Goal: Task Accomplishment & Management: Manage account settings

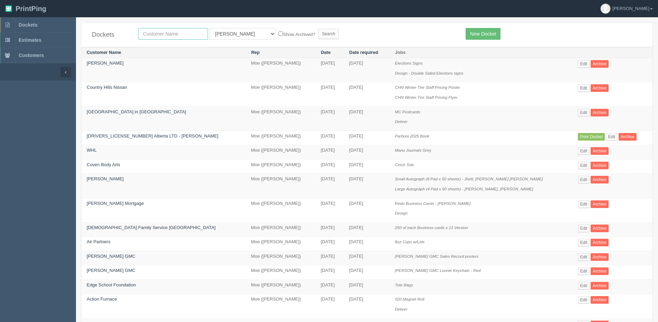
click at [176, 35] on input "text" at bounding box center [173, 34] width 69 height 12
type input "platform"
click at [318, 29] on input "Search" at bounding box center [328, 34] width 21 height 10
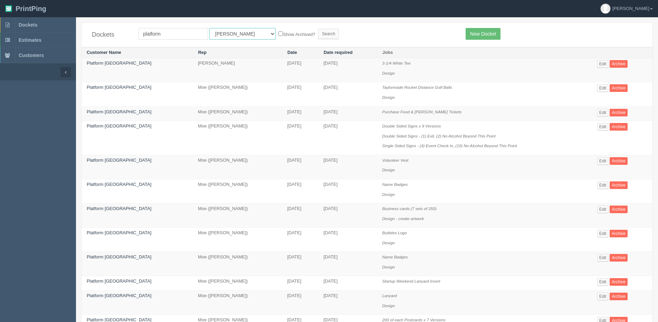
click at [222, 35] on select "All Users Ali Ali Test 1 Aly Amy Ankit Arif Brandon Dan France Greg Jim Mark Ma…" at bounding box center [242, 34] width 66 height 12
select select "1"
click at [209, 28] on select "All Users Ali Ali Test 1 Aly Amy Ankit Arif Brandon Dan France Greg Jim Mark Ma…" at bounding box center [242, 34] width 66 height 12
click at [279, 36] on label "Show Archived?" at bounding box center [296, 34] width 37 height 8
click at [279, 36] on input "Show Archived?" at bounding box center [280, 33] width 4 height 4
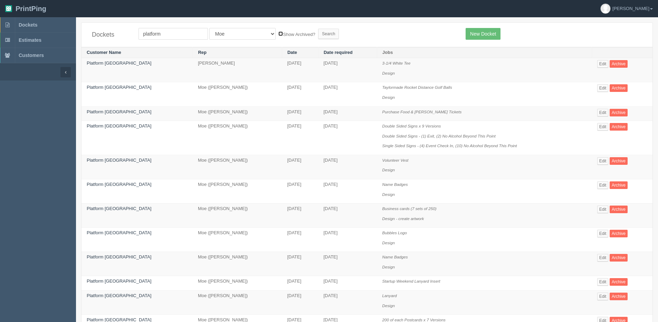
checkbox input "true"
click at [318, 37] on input "Search" at bounding box center [328, 34] width 21 height 10
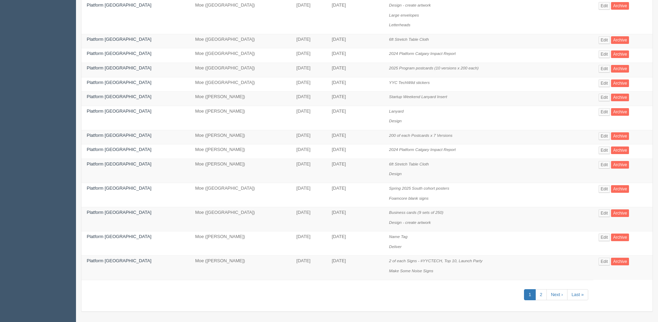
scroll to position [316, 0]
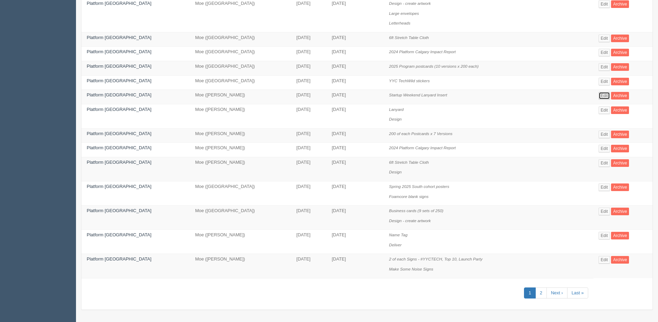
click at [600, 98] on link "Edit" at bounding box center [604, 96] width 11 height 8
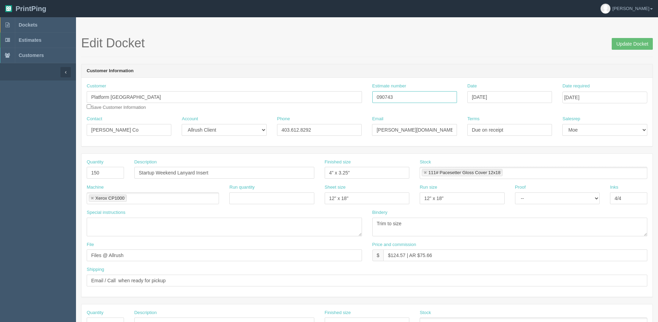
drag, startPoint x: 399, startPoint y: 99, endPoint x: 245, endPoint y: 107, distance: 153.5
click at [268, 107] on div "Customer Platform Calgary Save Customer Information Estimate number 090743 Date…" at bounding box center [367, 99] width 571 height 33
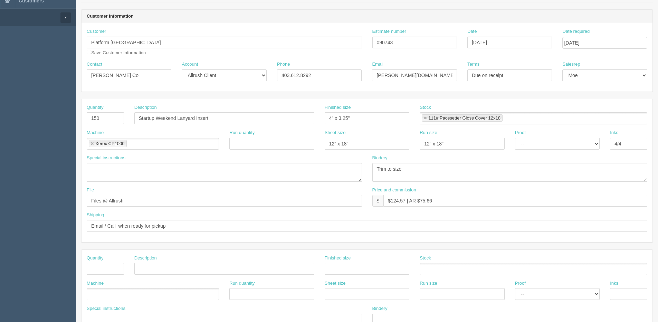
scroll to position [35, 0]
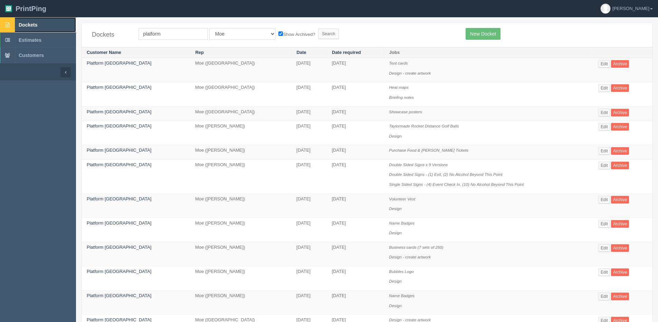
click at [24, 27] on span "Dockets" at bounding box center [28, 25] width 19 height 6
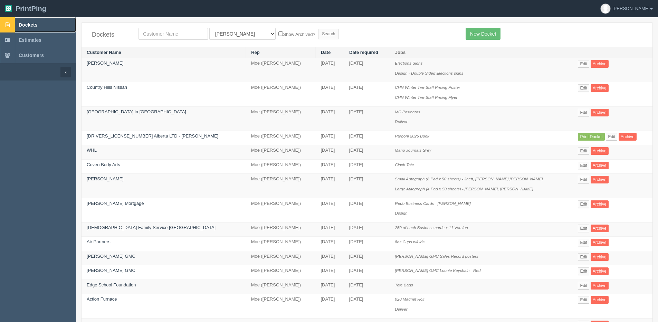
click at [29, 22] on span "Dockets" at bounding box center [28, 25] width 19 height 6
click at [606, 136] on link "Edit" at bounding box center [611, 137] width 11 height 8
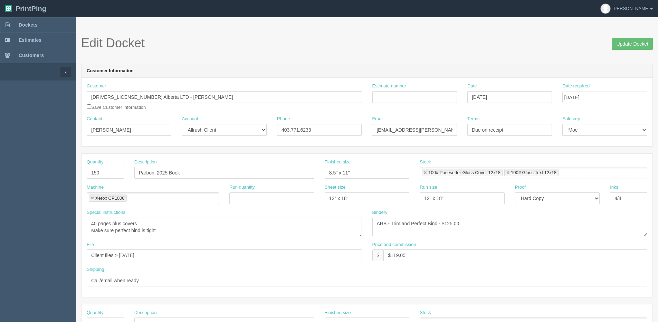
drag, startPoint x: 98, startPoint y: 222, endPoint x: 53, endPoint y: 225, distance: 45.0
click at [63, 225] on section "Dockets Estimates Customers" at bounding box center [329, 322] width 658 height 610
type textarea "64 pages plus covers Make sure perfect bind is tight"
drag, startPoint x: 445, startPoint y: 223, endPoint x: 528, endPoint y: 204, distance: 85.9
click at [521, 205] on div "Quantity 150 Description Parboni 2025 Book Finished size 8.5" x 11" Stock 100# …" at bounding box center [367, 225] width 571 height 143
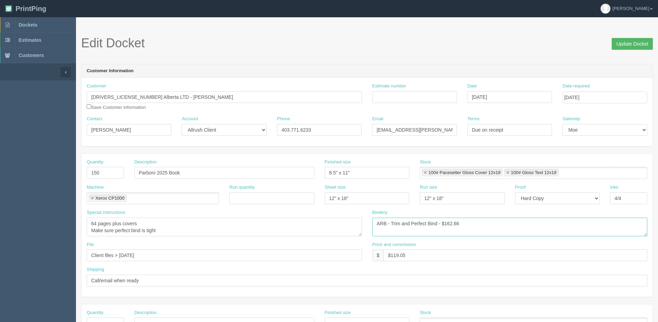
type textarea "ARB - Trim and Perfect Bind - $162.66"
click at [640, 46] on input "Update Docket" at bounding box center [632, 44] width 41 height 12
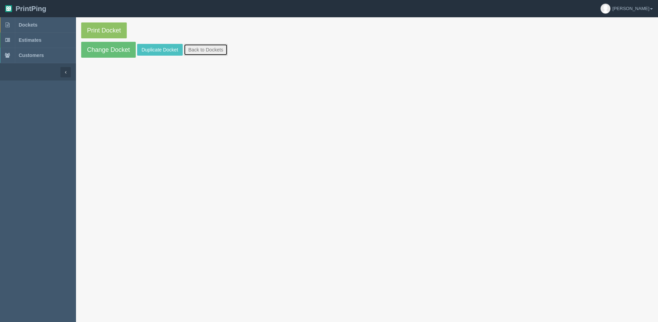
click at [211, 48] on link "Back to Dockets" at bounding box center [206, 50] width 44 height 12
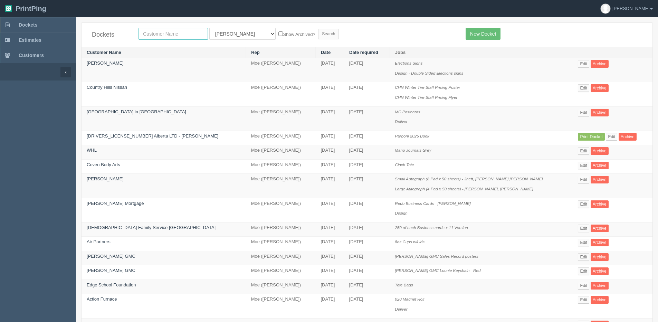
click at [173, 34] on input "text" at bounding box center [173, 34] width 69 height 12
type input "174"
click at [318, 29] on input "Search" at bounding box center [328, 34] width 21 height 10
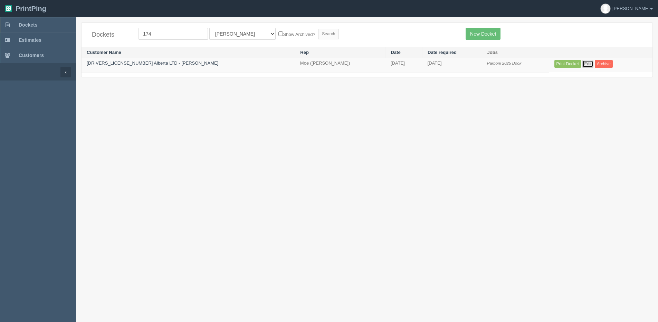
click at [582, 64] on link "Edit" at bounding box center [587, 64] width 11 height 8
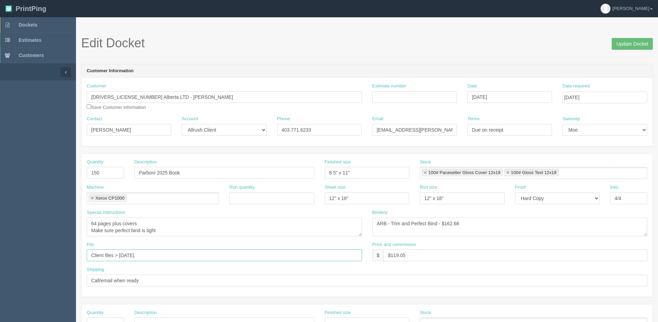
drag, startPoint x: 261, startPoint y: 235, endPoint x: 368, endPoint y: 208, distance: 110.9
click at [307, 228] on div "Quantity 150 Description Parboni 2025 Book Finished size 8.5" x 11" Stock 100# …" at bounding box center [367, 225] width 571 height 143
type input "Client Files > Sept 2025"
click at [393, 93] on input "Estimate number" at bounding box center [414, 97] width 85 height 12
type input "092588"
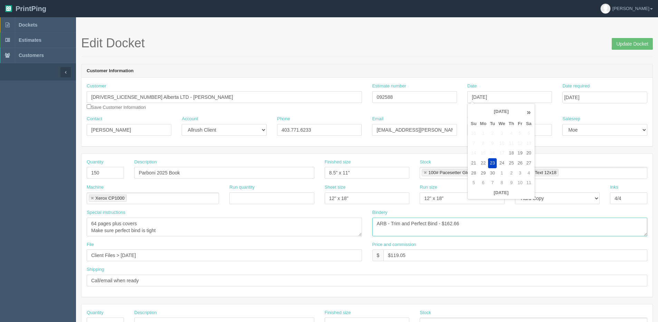
click at [553, 223] on textarea "ARB - Trim and Perfect Bind - $162.66" at bounding box center [509, 227] width 275 height 19
click at [425, 172] on link at bounding box center [425, 173] width 4 height 4
type input "100# Gloss Text 12x18"
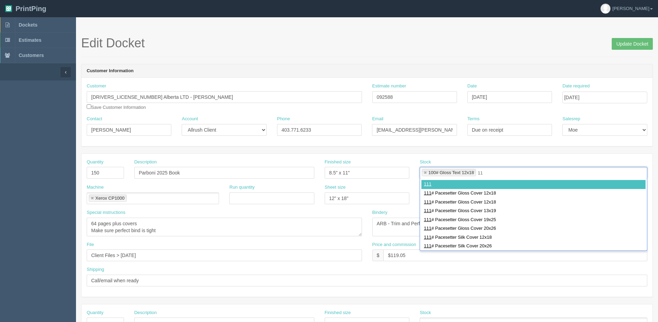
type input "1"
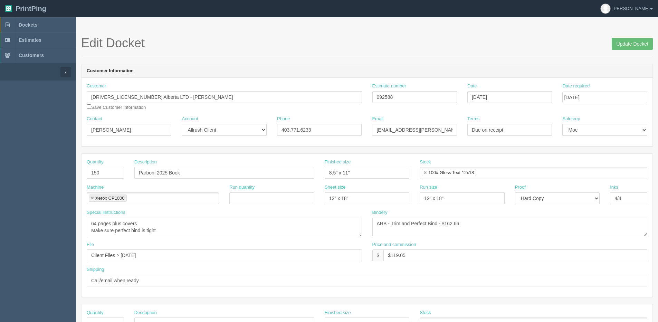
click at [426, 170] on li "100# Gloss Text 12x18" at bounding box center [449, 172] width 54 height 7
click at [426, 171] on link at bounding box center [425, 173] width 4 height 4
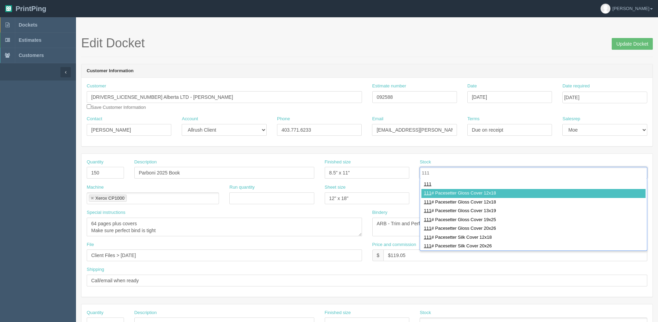
type input "111"
type input "111# Pacesetter Gloss Cover 12x18"
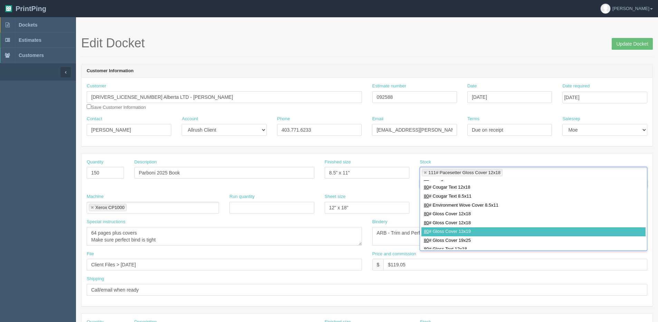
scroll to position [173, 0]
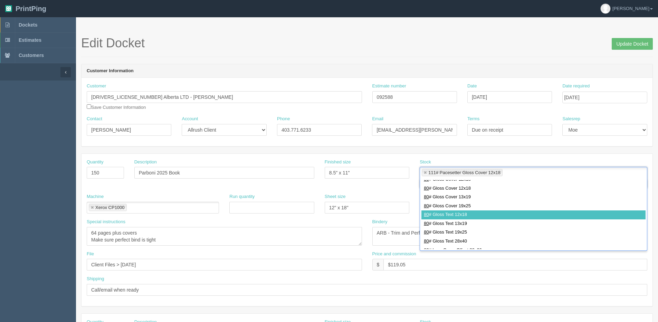
type input "80"
type input "111# Pacesetter Gloss Cover 12x18,80# Gloss Text 12x18"
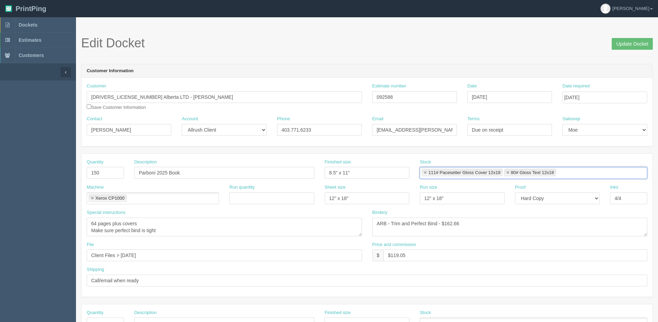
scroll to position [0, 0]
drag, startPoint x: 391, startPoint y: 256, endPoint x: 504, endPoint y: 200, distance: 126.7
click at [461, 232] on div "Quantity 150 Description Parboni 2025 Book Finished size 8.5" x 11" Stock 111# …" at bounding box center [367, 225] width 571 height 143
click at [445, 264] on div "Price and commission $ $1376.42 | AR $" at bounding box center [510, 253] width 286 height 25
click at [439, 259] on input "$1376.42 | AR $" at bounding box center [515, 255] width 264 height 12
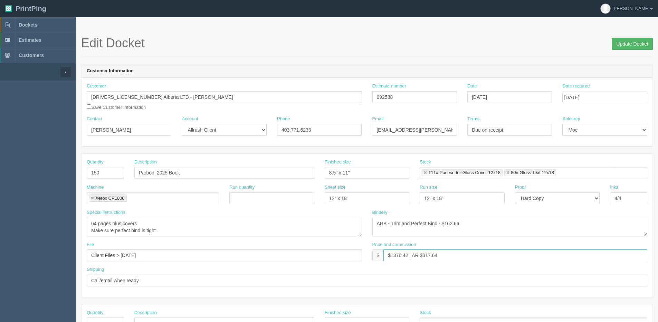
type input "$1376.42 | AR $317.64"
click at [638, 42] on input "Update Docket" at bounding box center [632, 44] width 41 height 12
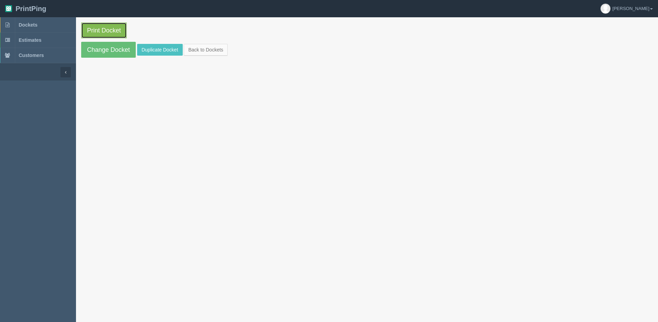
click at [101, 30] on link "Print Docket" at bounding box center [104, 30] width 46 height 16
click at [185, 42] on section "Print Docket Change Docket Duplicate Docket Back to Dockets" at bounding box center [367, 40] width 582 height 46
click at [216, 49] on link "Back to Dockets" at bounding box center [206, 50] width 44 height 12
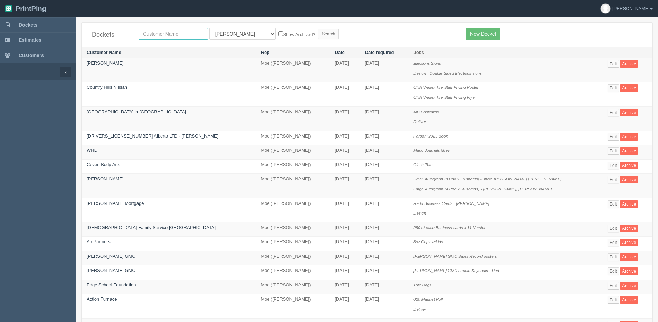
click at [171, 30] on input "text" at bounding box center [173, 34] width 69 height 12
drag, startPoint x: 178, startPoint y: 198, endPoint x: 172, endPoint y: 197, distance: 6.0
click at [178, 198] on td "Marcoux Mortgage" at bounding box center [169, 210] width 174 height 24
click at [150, 39] on input "text" at bounding box center [173, 34] width 69 height 12
type input "edge"
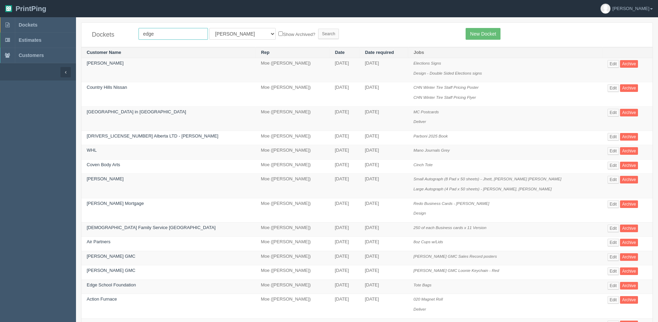
click at [318, 29] on input "Search" at bounding box center [328, 34] width 21 height 10
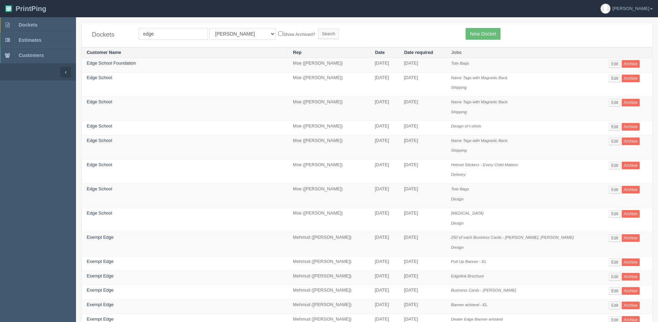
drag, startPoint x: 181, startPoint y: 292, endPoint x: 153, endPoint y: 251, distance: 50.0
click at [181, 292] on td "Exempt Edge" at bounding box center [185, 292] width 206 height 15
drag, startPoint x: 79, startPoint y: 33, endPoint x: 62, endPoint y: 33, distance: 17.3
click at [66, 33] on section "Dockets Estimates Customers" at bounding box center [329, 231] width 658 height 429
type input "chestermere"
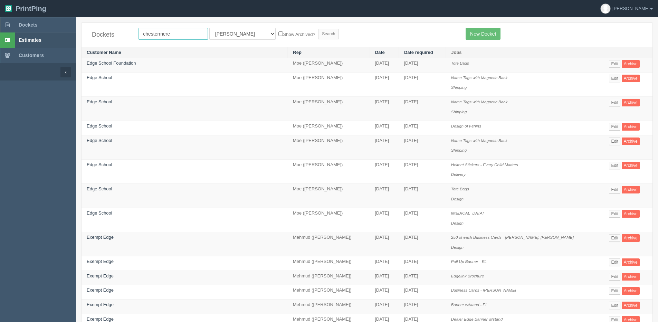
click at [318, 29] on input "Search" at bounding box center [328, 34] width 21 height 10
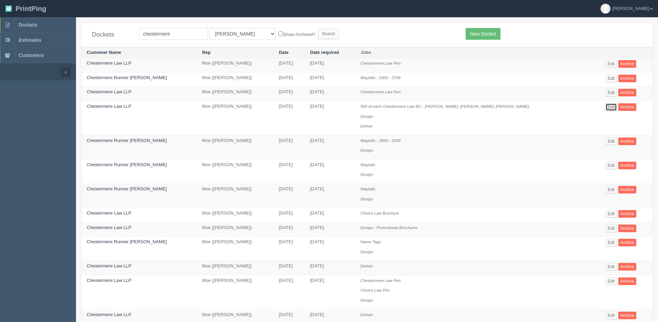
drag, startPoint x: 602, startPoint y: 108, endPoint x: 570, endPoint y: 158, distance: 59.5
click at [606, 108] on link "Edit" at bounding box center [611, 107] width 11 height 8
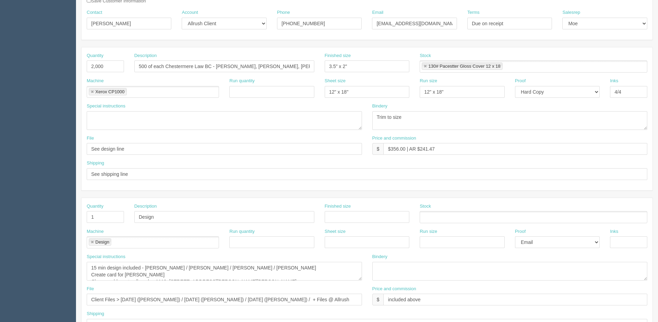
scroll to position [104, 0]
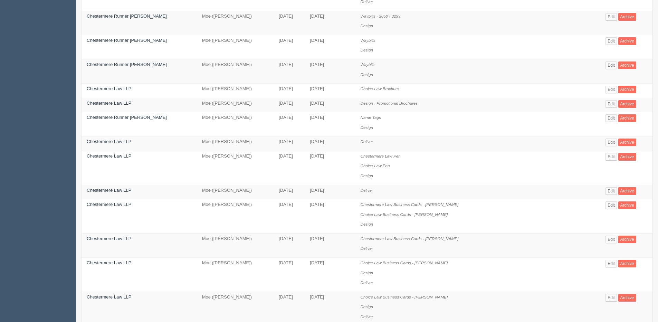
scroll to position [138, 0]
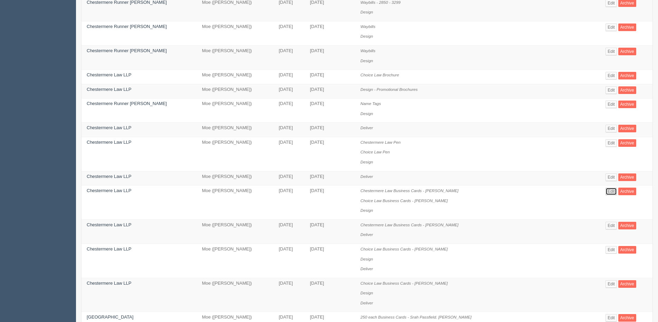
click at [606, 192] on link "Edit" at bounding box center [611, 192] width 11 height 8
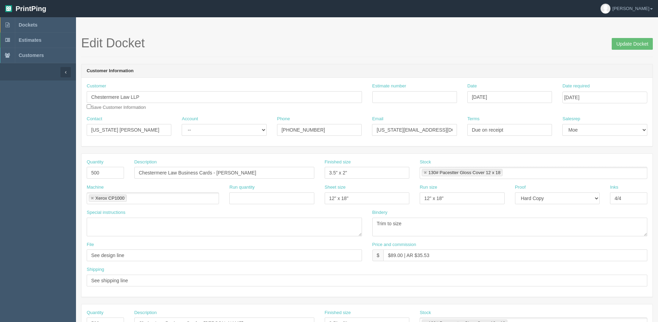
scroll to position [138, 0]
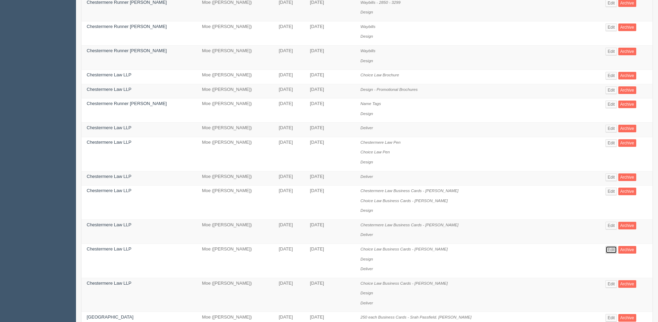
click at [606, 251] on link "Edit" at bounding box center [611, 250] width 11 height 8
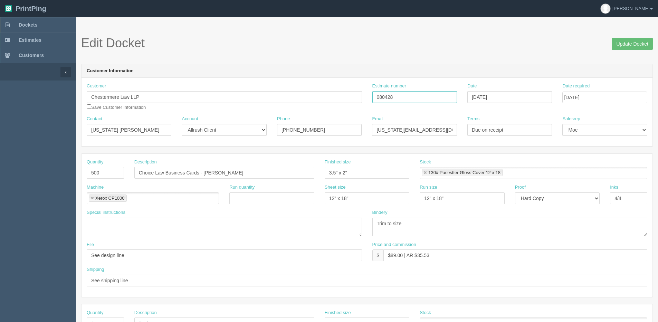
drag, startPoint x: 406, startPoint y: 97, endPoint x: 293, endPoint y: 97, distance: 113.3
click at [293, 97] on div "Customer Chestermere Law LLP Save Customer Information Estimate number 080428 D…" at bounding box center [367, 99] width 571 height 33
drag, startPoint x: 18, startPoint y: 22, endPoint x: 23, endPoint y: 22, distance: 5.5
click at [18, 22] on link "Dockets" at bounding box center [38, 24] width 76 height 15
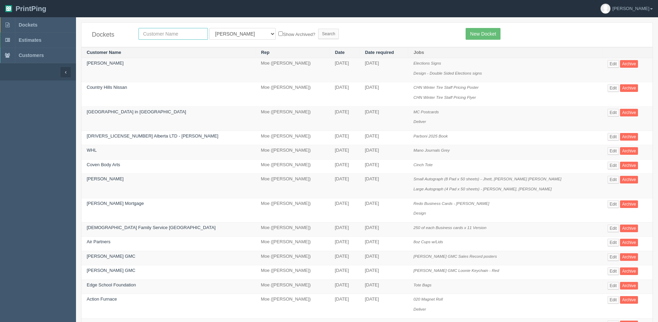
click at [161, 38] on input "text" at bounding box center [173, 34] width 69 height 12
type input "chestermere"
click at [318, 29] on input "Search" at bounding box center [328, 34] width 21 height 10
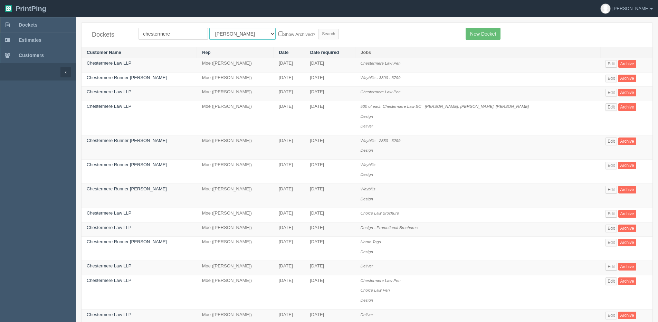
drag, startPoint x: 229, startPoint y: 34, endPoint x: 229, endPoint y: 38, distance: 4.2
click at [229, 34] on select "All Users Ali Ali Test 1 Aly Amy Ankit Arif Brandon Dan France Greg Jim Mark Ma…" at bounding box center [242, 34] width 66 height 12
select select "1"
click at [209, 28] on select "All Users Ali Ali Test 1 Aly Amy Ankit Arif Brandon Dan France Greg Jim Mark Ma…" at bounding box center [242, 34] width 66 height 12
click at [278, 36] on label "Show Archived?" at bounding box center [296, 34] width 37 height 8
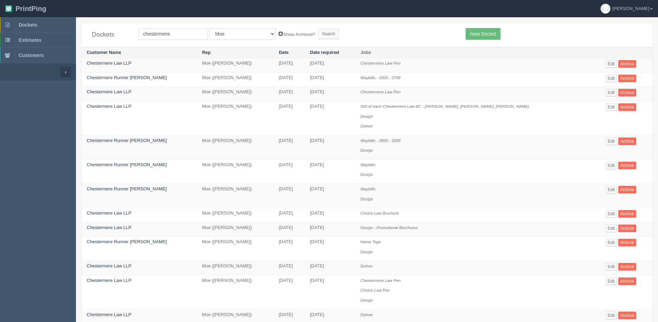
click at [278, 36] on input "Show Archived?" at bounding box center [280, 33] width 4 height 4
checkbox input "true"
click at [209, 35] on select "All Users Ali Ali Test 1 Aly Amy Ankit Arif Brandon Dan France Greg Jim Mark Ma…" at bounding box center [242, 34] width 66 height 12
click at [183, 37] on input "chestermere" at bounding box center [173, 34] width 69 height 12
type input "Chestermere Law LLP"
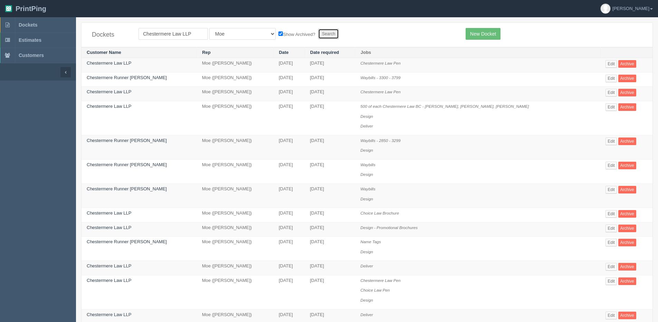
click at [318, 30] on input "Search" at bounding box center [328, 34] width 21 height 10
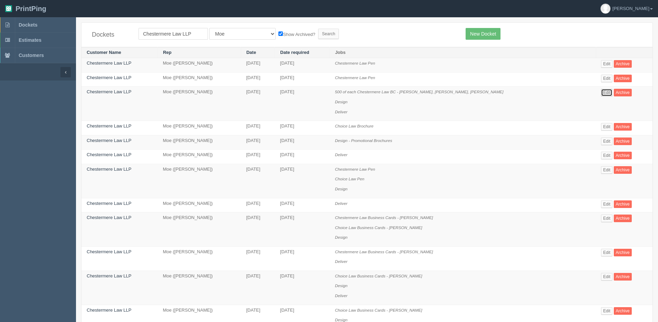
click at [601, 91] on link "Edit" at bounding box center [606, 93] width 11 height 8
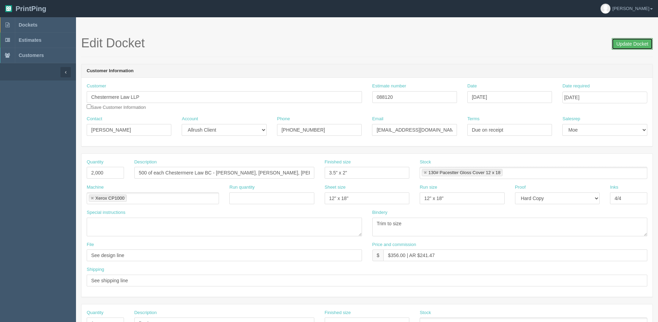
drag, startPoint x: 646, startPoint y: 47, endPoint x: 549, endPoint y: 27, distance: 99.0
click at [642, 47] on input "Update Docket" at bounding box center [632, 44] width 41 height 12
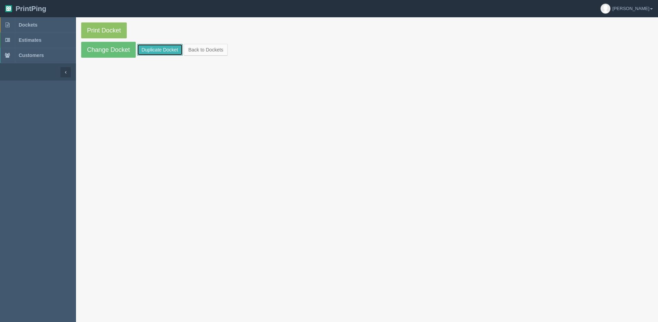
click at [164, 49] on link "Duplicate Docket" at bounding box center [160, 50] width 46 height 12
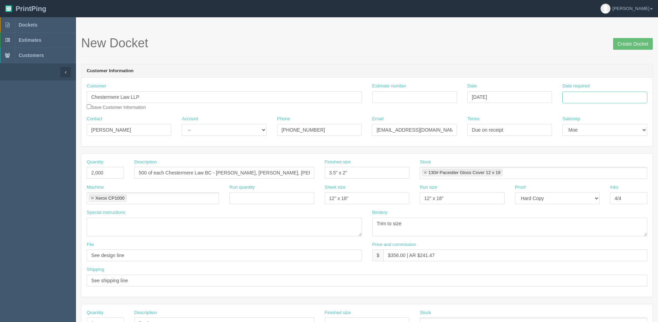
click at [581, 102] on input "Date required" at bounding box center [604, 98] width 85 height 12
click at [573, 198] on th "[DATE]" at bounding box center [596, 193] width 64 height 10
click at [612, 164] on td "26" at bounding box center [615, 164] width 8 height 10
type input "[DATE]"
click at [642, 26] on section "New Docket Create Docket Customer Information Customer Chestermere Law LLP Save…" at bounding box center [367, 322] width 582 height 610
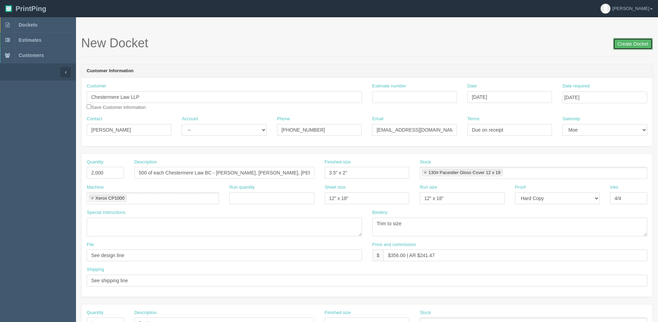
click at [619, 46] on input "Create Docket" at bounding box center [633, 44] width 40 height 12
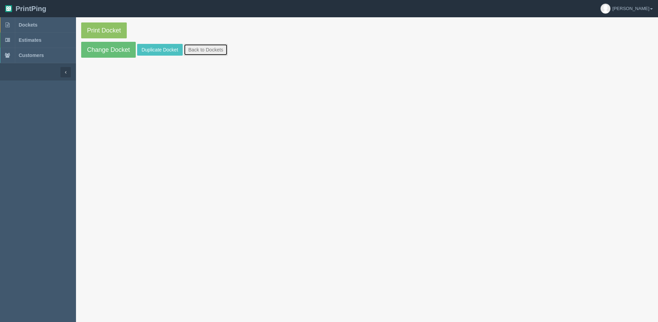
click at [199, 48] on link "Back to Dockets" at bounding box center [206, 50] width 44 height 12
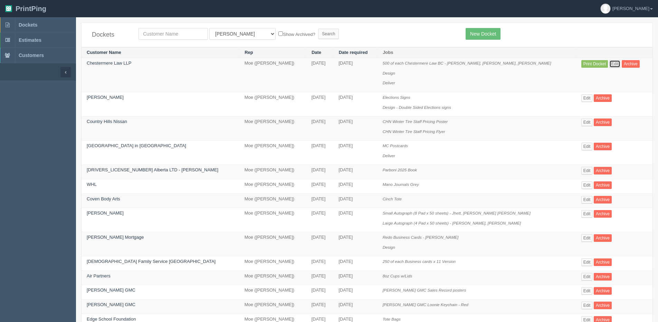
click at [609, 65] on link "Edit" at bounding box center [614, 64] width 11 height 8
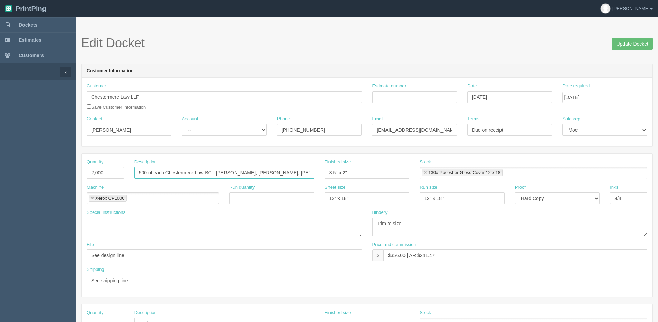
click at [247, 169] on input "500 of each Chestermere Law BC - Andrew, Erin, Irfan, David" at bounding box center [224, 173] width 180 height 12
drag, startPoint x: 245, startPoint y: 171, endPoint x: 569, endPoint y: 162, distance: 324.5
click at [548, 168] on div "Quantity 2,000 Description 500 of each Chestermere Law BC - Andrew, Erin, Irfan…" at bounding box center [367, 171] width 571 height 25
click at [219, 175] on input "500 of each Chestermere Law BC - Andrew, Erin, Navraj" at bounding box center [224, 173] width 180 height 12
drag, startPoint x: 216, startPoint y: 172, endPoint x: 346, endPoint y: 172, distance: 130.2
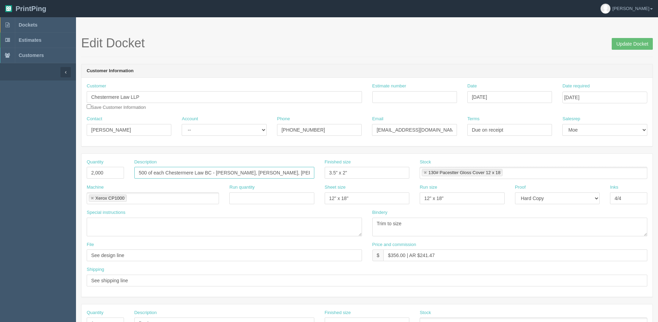
click at [346, 172] on div "Quantity 2,000 Description 500 of each Chestermere Law BC - Andrew, Erin, Navra…" at bounding box center [367, 171] width 571 height 25
paste input "G. Keirstead, Erin L. Leslie, and Navraj Kalkat."
type input "500 of each Chestermere Law BC - Andrew G. Keirstead, Erin L. Leslie, and Navra…"
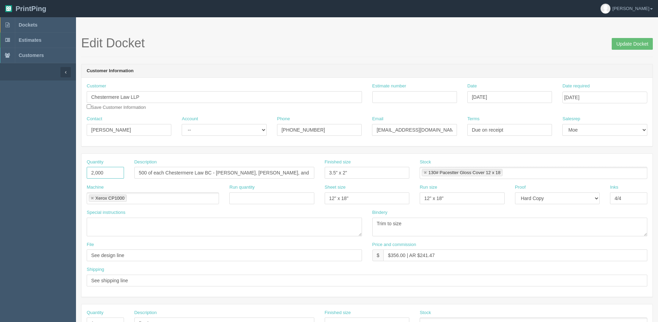
drag, startPoint x: 117, startPoint y: 177, endPoint x: -5, endPoint y: 176, distance: 122.3
click at [0, 176] on html "PrintPing Dan Edit account ( dan@allrush.ca ) Logout Dockets Estimates Customers" at bounding box center [329, 313] width 658 height 627
type input "1500"
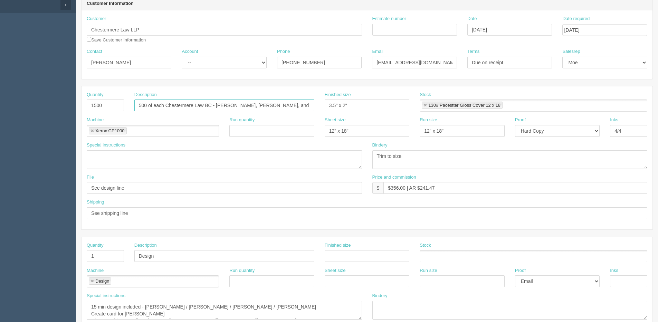
scroll to position [104, 0]
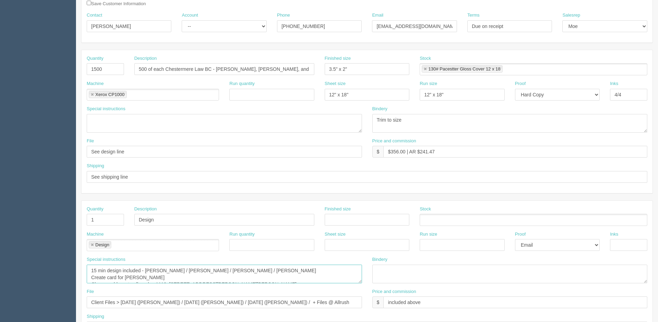
click at [143, 269] on textarea "15 min design included - Andrew G. Keirstead / Erin L. Leslie / David Campbell …" at bounding box center [224, 274] width 275 height 19
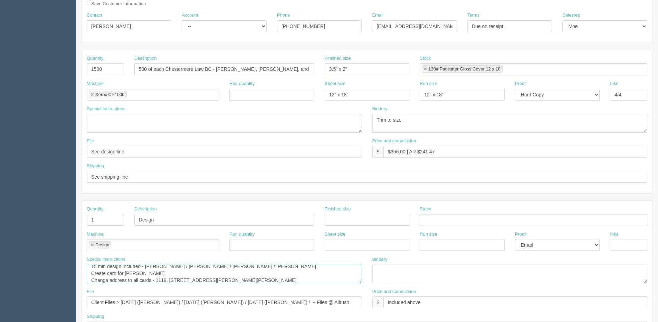
click at [145, 266] on textarea "15 min design included - Andrew G. Keirstead / Erin L. Leslie / David Campbell …" at bounding box center [224, 274] width 275 height 19
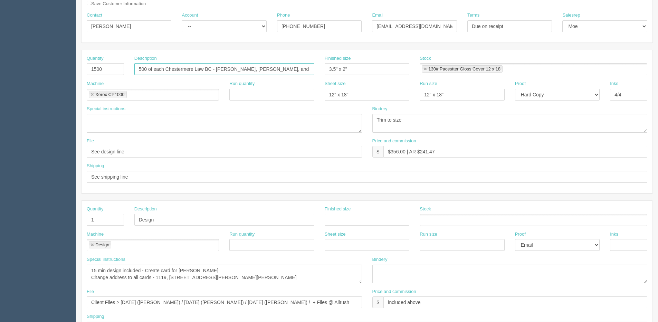
scroll to position [0, 23]
drag, startPoint x: 308, startPoint y: 68, endPoint x: 347, endPoint y: 68, distance: 39.4
click at [347, 68] on div "Quantity 1500 Description 500 of each Chestermere Law BC - Andrew G. Keirstead,…" at bounding box center [367, 67] width 571 height 25
drag, startPoint x: 289, startPoint y: 259, endPoint x: 320, endPoint y: 257, distance: 31.2
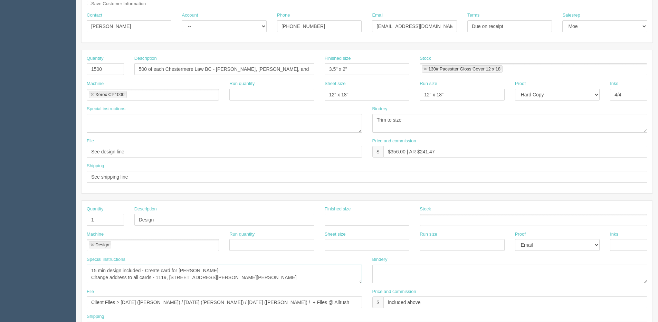
click at [320, 257] on div "Special instructions 15 min design included - Andrew G. Keirstead / Erin L. Les…" at bounding box center [224, 269] width 275 height 27
paste textarea "Navraj Kalkat."
drag, startPoint x: 91, startPoint y: 278, endPoint x: 580, endPoint y: 269, distance: 489.5
click at [580, 269] on div "Special instructions 15 min design included - Andrew G. Keirstead / Erin L. Les…" at bounding box center [367, 272] width 571 height 32
drag, startPoint x: 285, startPoint y: 275, endPoint x: 82, endPoint y: 290, distance: 202.9
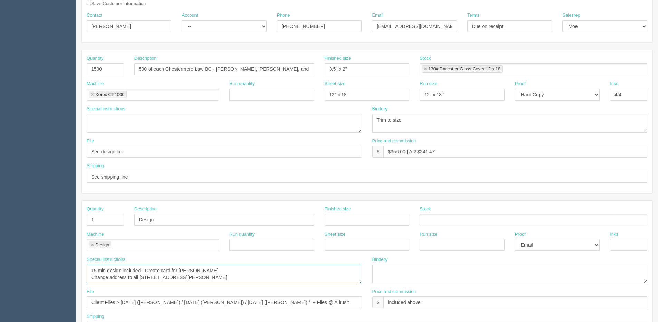
click at [82, 290] on div "Quantity 1 Description Design Finished size Stock Machine Design Design Run qua…" at bounding box center [367, 272] width 571 height 143
type textarea "15 min design included - Create card for Navraj Kalkat."
drag, startPoint x: 122, startPoint y: 303, endPoint x: 610, endPoint y: 281, distance: 487.9
click at [609, 280] on div "Quantity 1 Description Design Finished size Stock Machine Design Design Run qua…" at bounding box center [367, 272] width 571 height 143
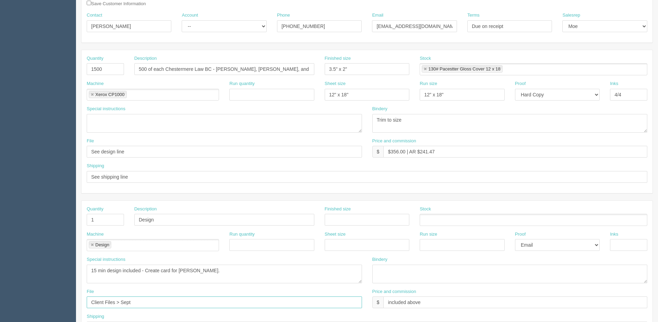
type input "Client Files > Sept 2025"
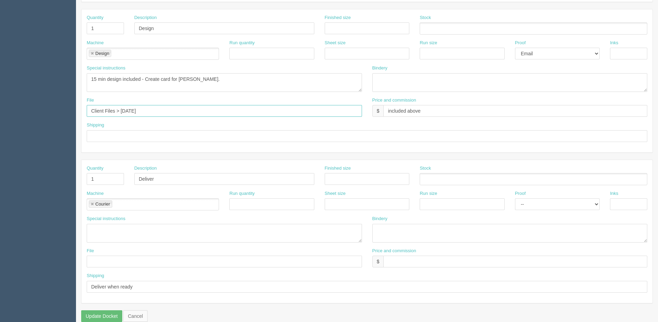
scroll to position [305, 0]
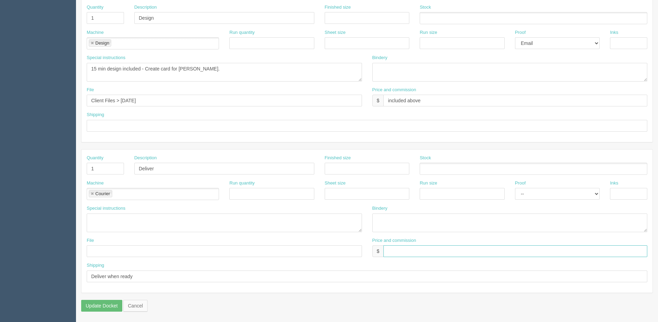
click at [407, 252] on input "text" at bounding box center [515, 251] width 264 height 12
type input "$25.00"
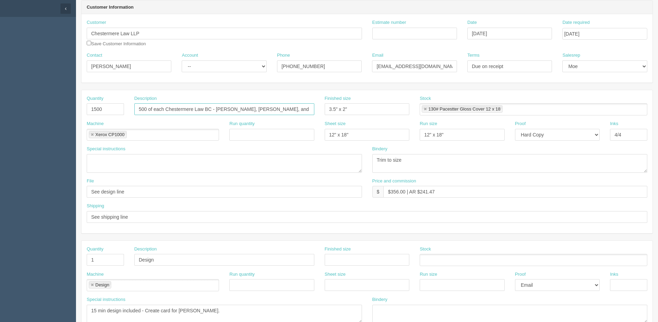
scroll to position [0, 23]
drag, startPoint x: 217, startPoint y: 109, endPoint x: 346, endPoint y: 103, distance: 128.7
click at [346, 103] on div "Quantity 1500 Description 500 of each Chestermere Law BC - Andrew G. Keirstead,…" at bounding box center [367, 107] width 571 height 25
click at [227, 116] on div "Description 500 of each Chestermere Law BC - Andrew G. Keirstead, Erin L. Lesli…" at bounding box center [224, 107] width 190 height 25
drag, startPoint x: 216, startPoint y: 107, endPoint x: 339, endPoint y: 106, distance: 123.3
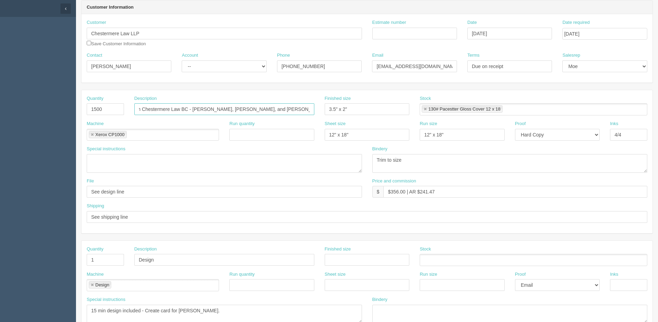
click at [339, 106] on div "Quantity 1500 Description 500 of each Chestermere Law BC - Andrew G. Keirstead,…" at bounding box center [367, 107] width 571 height 25
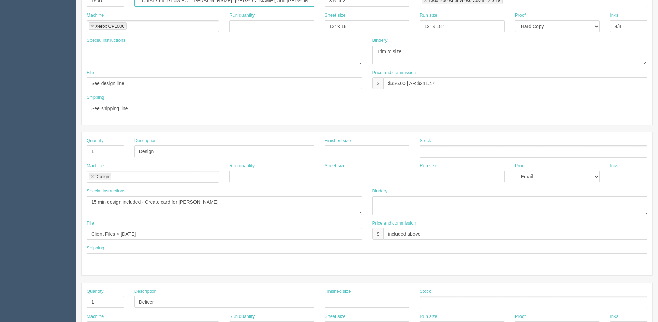
scroll to position [202, 0]
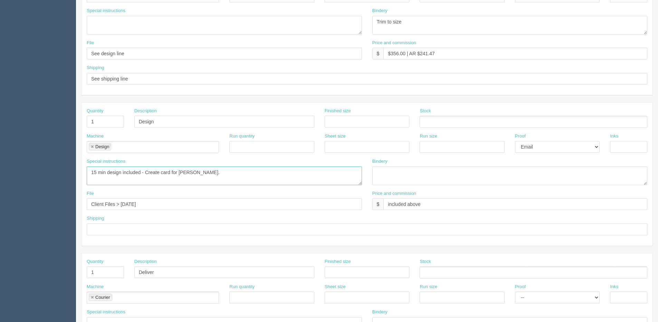
click at [236, 176] on textarea "15 min design included - Andrew G. Keirstead / Erin L. Leslie / David Campbell …" at bounding box center [224, 175] width 275 height 19
paste textarea "Andrew G. Keirstead, Erin L. Leslie, and Navraj Kalkat."
click at [89, 182] on textarea "15 min design included - Andrew G. Keirstead / Erin L. Leslie / David Campbell …" at bounding box center [224, 175] width 275 height 19
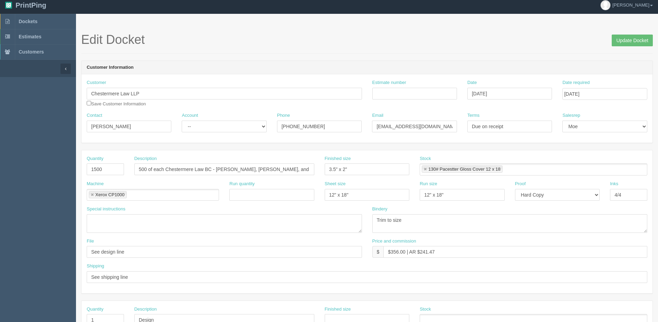
scroll to position [0, 0]
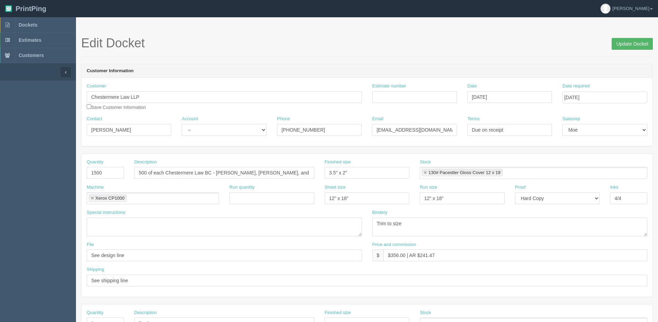
type textarea "15 min design included - Create card for Navraj Kalkat. Email proofs for Andrew…"
click at [629, 46] on input "Update Docket" at bounding box center [632, 44] width 41 height 12
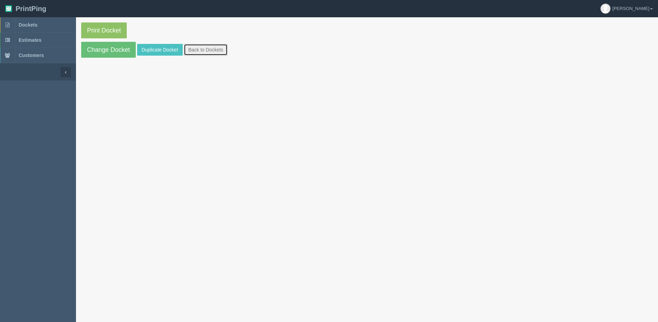
click at [201, 51] on link "Back to Dockets" at bounding box center [206, 50] width 44 height 12
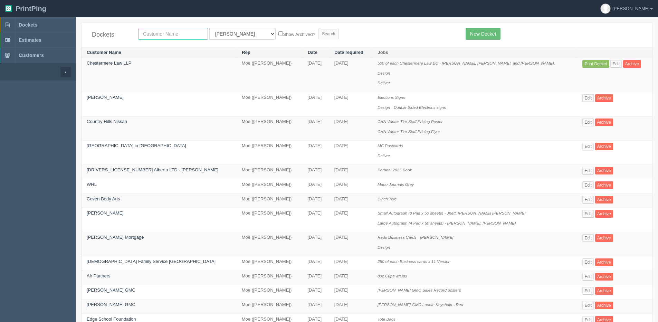
click at [172, 31] on input "text" at bounding box center [173, 34] width 69 height 12
type input "chestermere"
click at [278, 34] on input "Show Archived?" at bounding box center [280, 33] width 4 height 4
checkbox input "true"
click at [318, 35] on input "Search" at bounding box center [328, 34] width 21 height 10
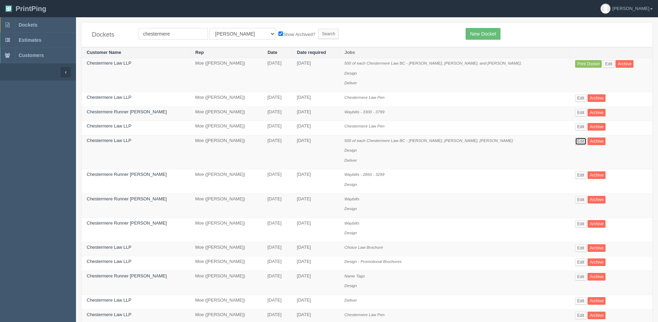
click at [579, 140] on link "Edit" at bounding box center [580, 141] width 11 height 8
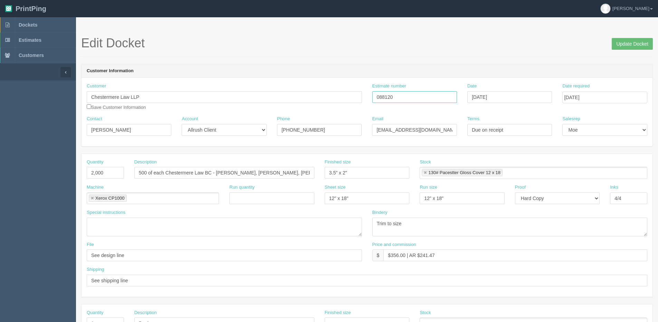
drag, startPoint x: 319, startPoint y: 100, endPoint x: 254, endPoint y: 100, distance: 64.9
click at [257, 100] on div "Customer Chestermere Law LLP Save Customer Information Estimate number 088120 D…" at bounding box center [367, 99] width 571 height 33
click at [23, 26] on span "Dockets" at bounding box center [28, 25] width 19 height 6
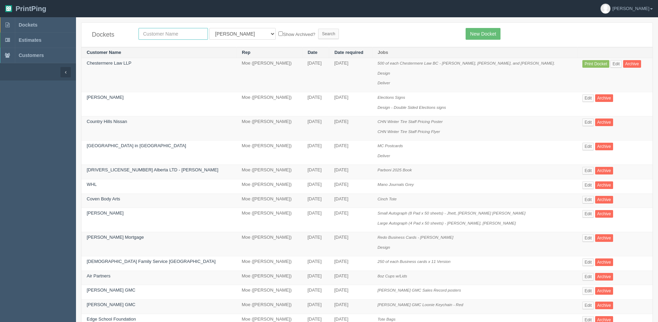
click at [174, 32] on input "text" at bounding box center [173, 34] width 69 height 12
type input "chestermere"
click at [318, 29] on input "Search" at bounding box center [328, 34] width 21 height 10
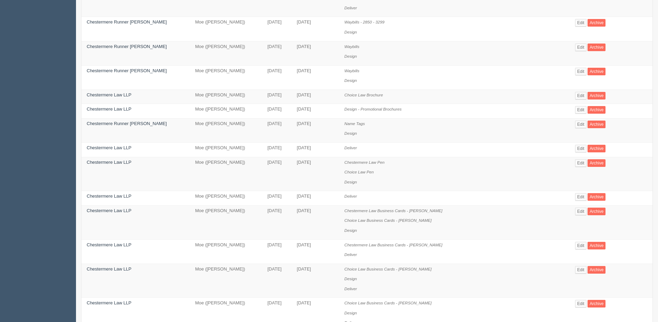
scroll to position [102, 0]
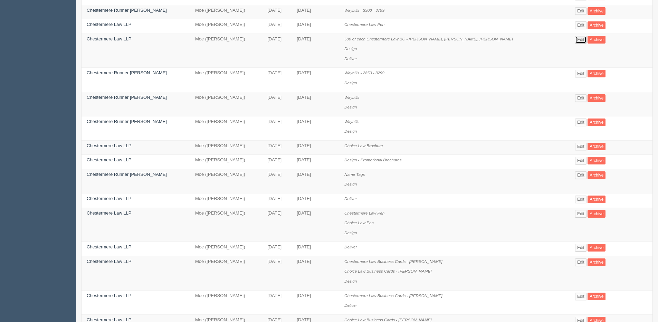
click at [577, 38] on link "Edit" at bounding box center [580, 40] width 11 height 8
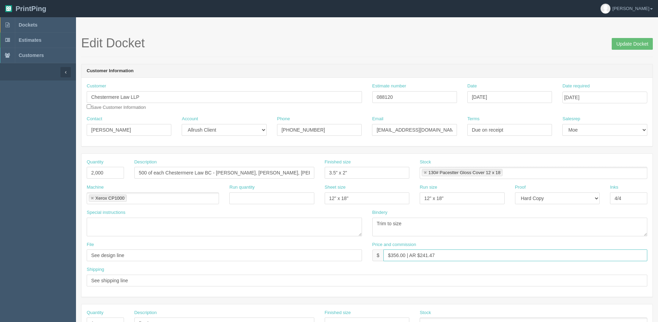
drag, startPoint x: 391, startPoint y: 257, endPoint x: 405, endPoint y: 260, distance: 14.6
click at [405, 260] on input "$356.00 | AR $241.47" at bounding box center [515, 255] width 264 height 12
drag, startPoint x: 421, startPoint y: 256, endPoint x: 459, endPoint y: 256, distance: 38.0
click at [457, 256] on input "$267.00 | AR $241.47" at bounding box center [515, 255] width 264 height 12
type input "$267.00 | AR $132.48"
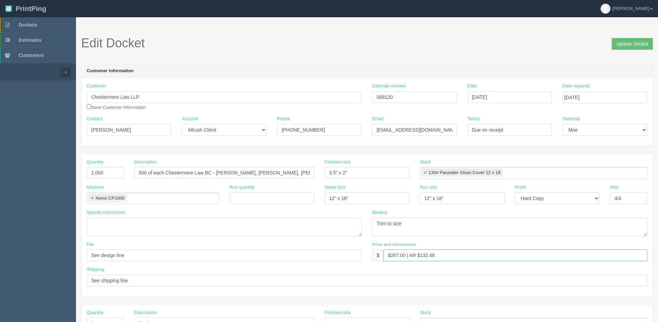
drag, startPoint x: 242, startPoint y: 280, endPoint x: 393, endPoint y: 269, distance: 151.0
click at [238, 280] on div "Quantity 2,000 Description 500 of each Chestermere Law BC - [PERSON_NAME], [PER…" at bounding box center [367, 225] width 571 height 143
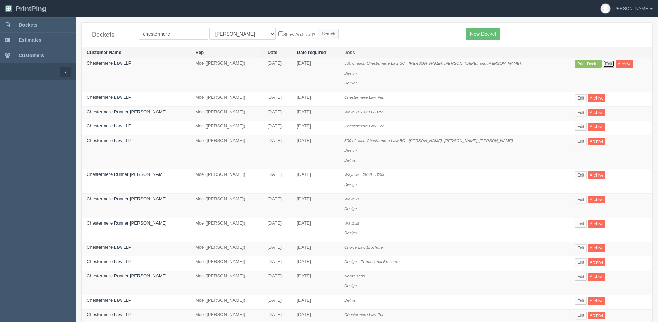
drag, startPoint x: 608, startPoint y: 64, endPoint x: 408, endPoint y: 294, distance: 304.1
click at [608, 64] on link "Edit" at bounding box center [608, 64] width 11 height 8
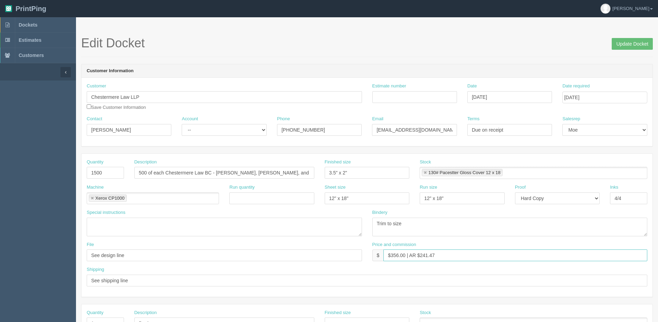
drag, startPoint x: 219, startPoint y: 277, endPoint x: 214, endPoint y: 278, distance: 5.3
click at [214, 278] on div "Quantity 1500 Description 500 of each Chestermere Law BC - [PERSON_NAME], [PERS…" at bounding box center [367, 225] width 571 height 143
paste input "267.00 | AR $132.48"
type input "$267.00 | AR $132.48"
click at [399, 98] on input "Estimate number" at bounding box center [414, 97] width 85 height 12
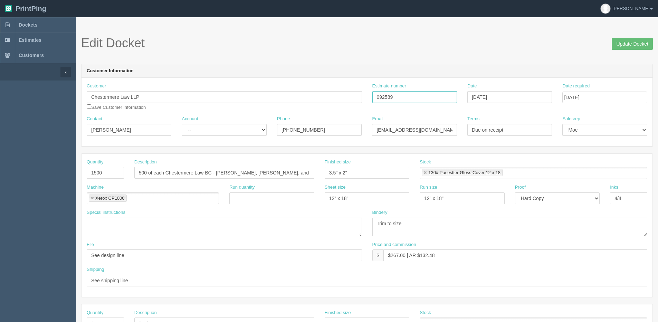
type input "092589"
click at [223, 128] on select "-- Existing Client Allrush Client Rep Client" at bounding box center [224, 130] width 85 height 12
select select "Allrush Client"
click at [182, 124] on select "-- Existing Client Allrush Client Rep Client" at bounding box center [224, 130] width 85 height 12
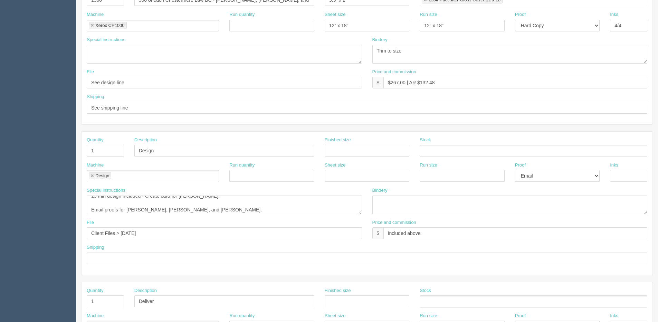
scroll to position [7, 0]
click at [243, 213] on textarea "15 min design included - Create card for [PERSON_NAME]. Email proofs for [PERSO…" at bounding box center [224, 205] width 275 height 19
type textarea "15 min design included - Create card for [PERSON_NAME]. Email proofs for [PERSO…"
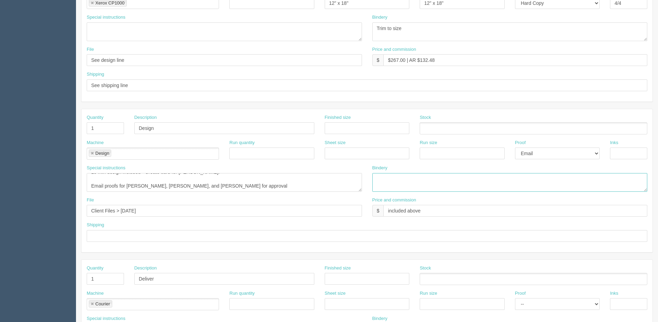
scroll to position [207, 0]
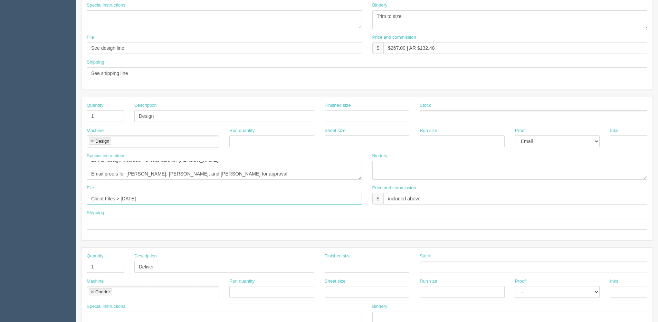
click at [193, 202] on input "Client Files > [DATE]" at bounding box center [224, 199] width 275 height 12
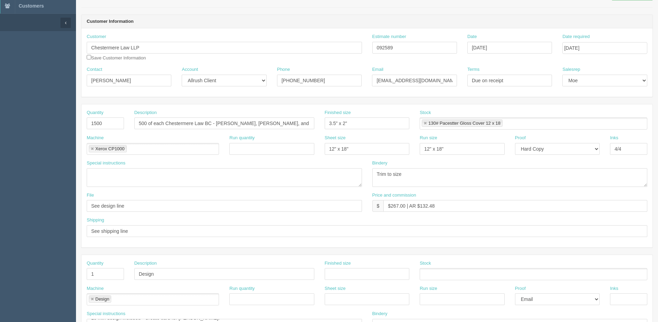
scroll to position [0, 0]
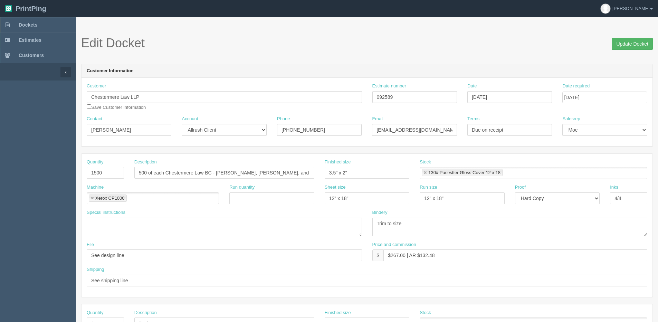
type input "Client Files > [DATE] + files@allrush"
click at [639, 46] on input "Update Docket" at bounding box center [632, 44] width 41 height 12
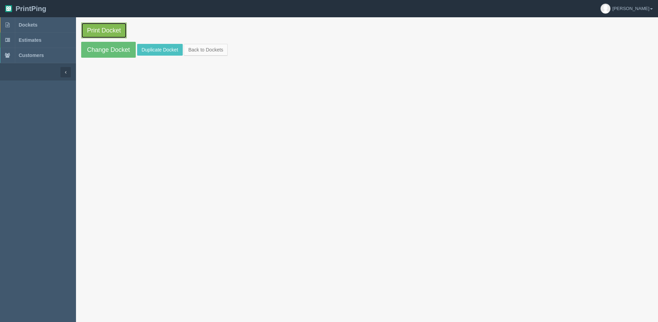
click at [115, 35] on link "Print Docket" at bounding box center [104, 30] width 46 height 16
click at [206, 50] on link "Back to Dockets" at bounding box center [206, 50] width 44 height 12
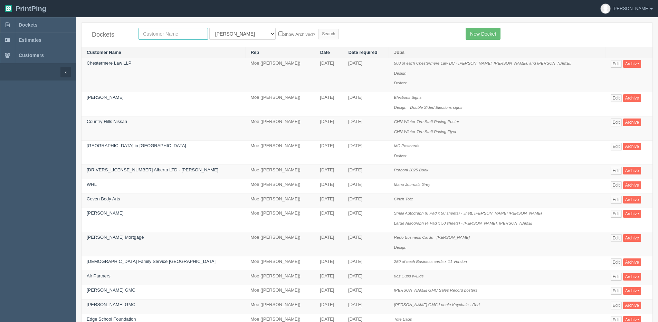
click at [165, 34] on input "text" at bounding box center [173, 34] width 69 height 12
type input "edge"
click at [318, 29] on input "Search" at bounding box center [328, 34] width 21 height 10
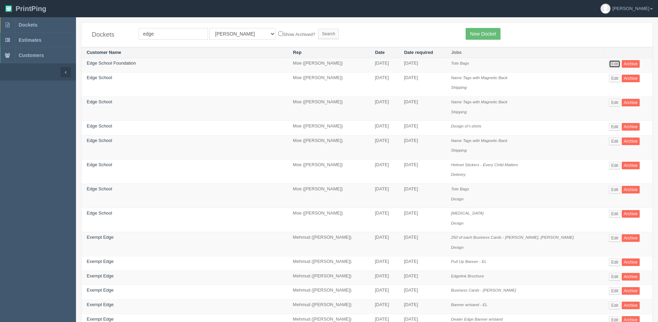
click at [609, 62] on link "Edit" at bounding box center [614, 64] width 11 height 8
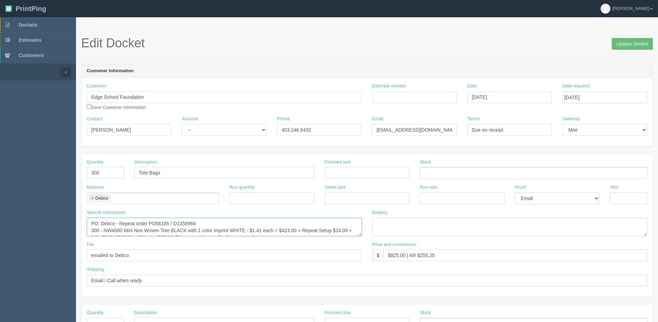
scroll to position [7, 0]
drag, startPoint x: 104, startPoint y: 232, endPoint x: 123, endPoint y: 225, distance: 20.5
click at [123, 225] on textarea "PO: Debco - Repeat order PO56185 / O1358966 300 - NW4680 Mini Non Woven Tote BL…" at bounding box center [224, 227] width 275 height 19
click at [206, 160] on div "Description Tote Bags" at bounding box center [224, 169] width 180 height 20
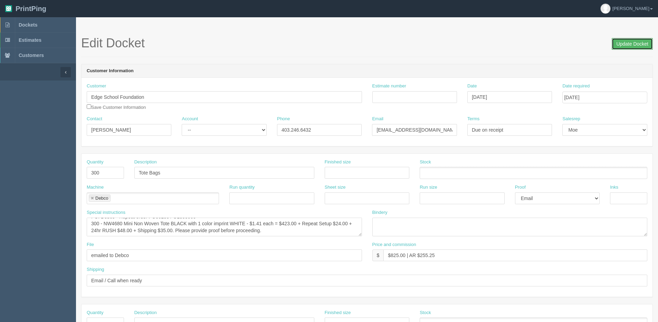
drag, startPoint x: 634, startPoint y: 45, endPoint x: 601, endPoint y: 46, distance: 32.8
click at [631, 45] on input "Update Docket" at bounding box center [632, 44] width 41 height 12
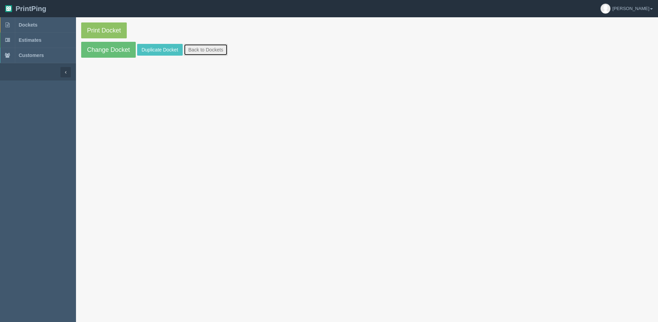
click at [212, 48] on link "Back to Dockets" at bounding box center [206, 50] width 44 height 12
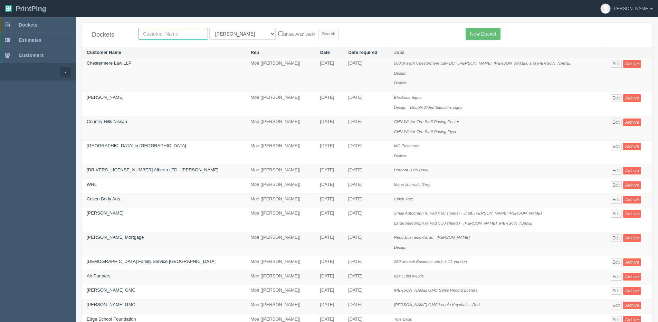
click at [173, 32] on input "text" at bounding box center [173, 34] width 69 height 12
type input "airdrie"
click at [318, 29] on input "Search" at bounding box center [328, 34] width 21 height 10
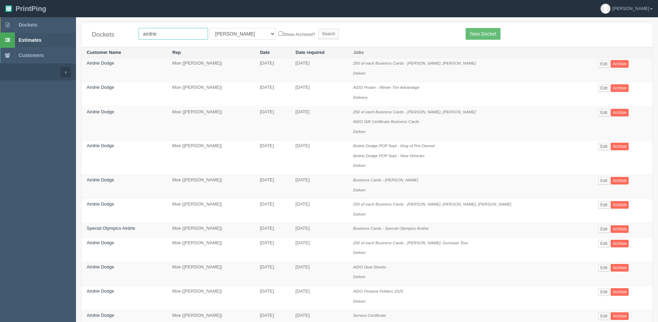
type input "country [PERSON_NAME]"
click at [278, 35] on label "Show Archived?" at bounding box center [296, 34] width 37 height 8
click at [278, 35] on input "Show Archived?" at bounding box center [280, 33] width 4 height 4
checkbox input "true"
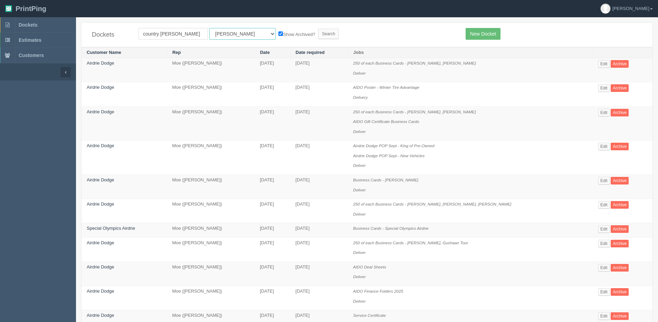
click at [232, 35] on select "All Users [PERSON_NAME] Test 1 [PERSON_NAME] [PERSON_NAME] [PERSON_NAME] France…" at bounding box center [242, 34] width 66 height 12
select select "1"
click at [209, 28] on select "All Users [PERSON_NAME] Test 1 [PERSON_NAME] [PERSON_NAME] [PERSON_NAME] France…" at bounding box center [242, 34] width 66 height 12
click at [318, 36] on input "Search" at bounding box center [328, 34] width 21 height 10
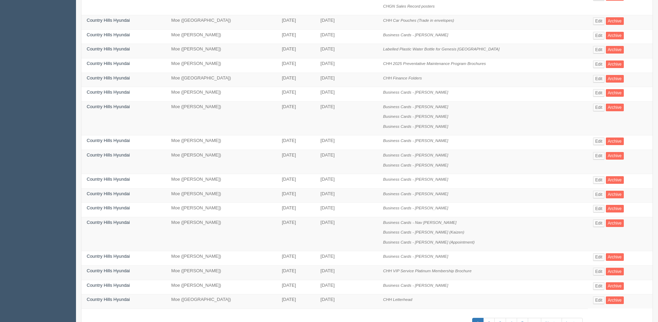
scroll to position [267, 0]
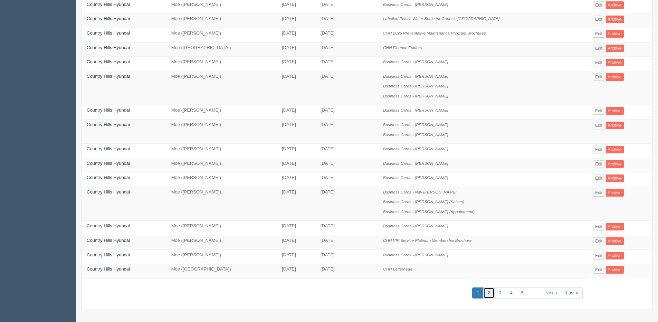
click at [488, 294] on link "2" at bounding box center [488, 292] width 11 height 11
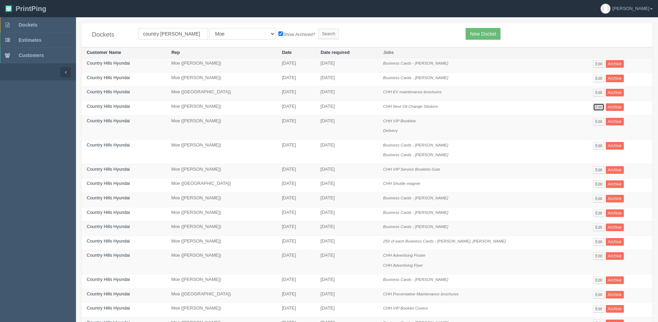
click at [593, 108] on link "Edit" at bounding box center [598, 107] width 11 height 8
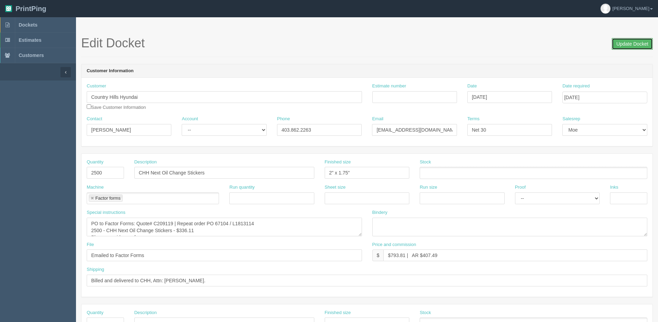
click at [624, 42] on input "Update Docket" at bounding box center [632, 44] width 41 height 12
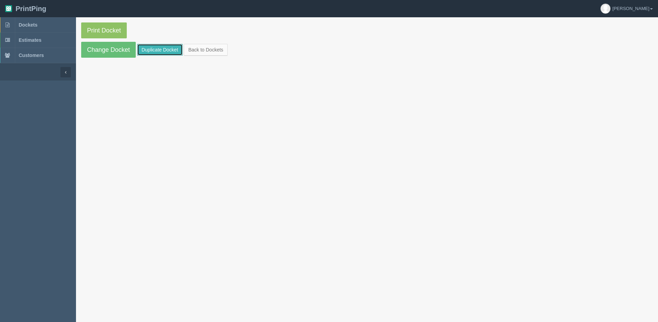
click at [163, 52] on link "Duplicate Docket" at bounding box center [160, 50] width 46 height 12
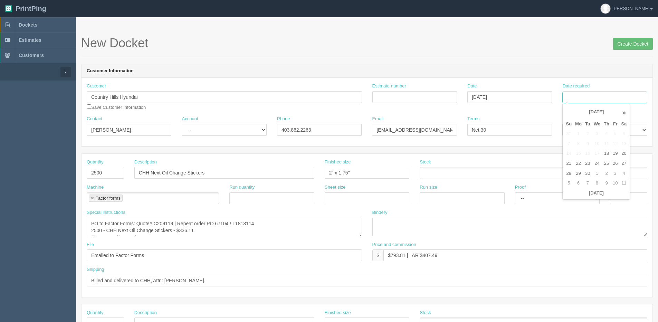
click at [597, 95] on input "Date required" at bounding box center [604, 98] width 85 height 12
click at [573, 196] on th "[DATE]" at bounding box center [596, 193] width 64 height 10
click at [589, 184] on td "7" at bounding box center [587, 183] width 9 height 10
type input "[DATE]"
drag, startPoint x: 110, startPoint y: 174, endPoint x: 3, endPoint y: 174, distance: 106.4
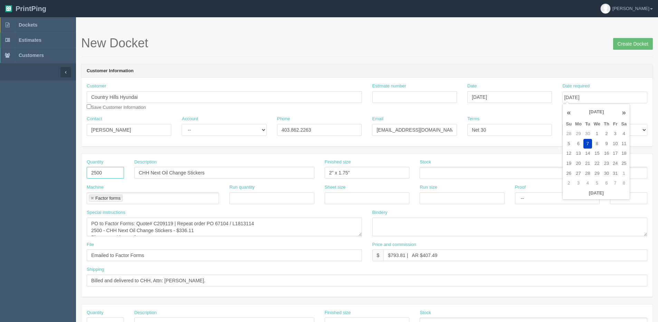
click at [3, 174] on section "Dockets Estimates Customers" at bounding box center [329, 322] width 658 height 610
type input "5000"
drag, startPoint x: 145, startPoint y: 97, endPoint x: -56, endPoint y: 96, distance: 200.7
click at [0, 96] on html "PrintPing [PERSON_NAME] Edit account ( [PERSON_NAME][EMAIL_ADDRESS][DOMAIN_NAME…" at bounding box center [329, 313] width 658 height 627
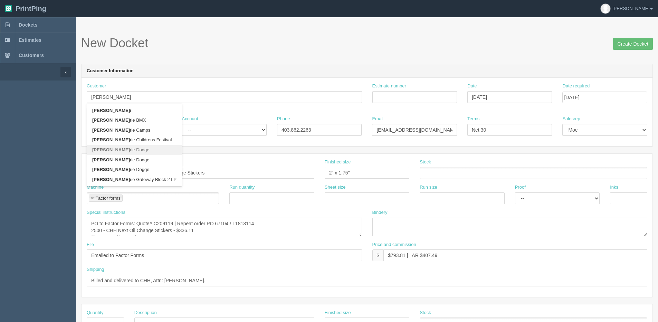
click at [105, 149] on link "[PERSON_NAME] Dodge" at bounding box center [134, 150] width 95 height 10
type input "Airdrie Dodge"
type input "[PERSON_NAME]"
type input "[PHONE_NUMBER]"
type input "[EMAIL_ADDRESS][DOMAIN_NAME]"
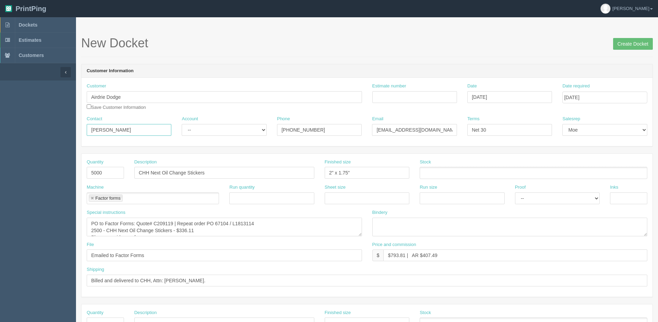
drag, startPoint x: 151, startPoint y: 134, endPoint x: -146, endPoint y: 154, distance: 297.8
click at [0, 154] on html "PrintPing [PERSON_NAME] Edit account ( [PERSON_NAME][EMAIL_ADDRESS][DOMAIN_NAME…" at bounding box center [329, 313] width 658 height 627
paste input "[PERSON_NAME]"
type input "[PERSON_NAME]"
click at [198, 131] on select "-- Existing Client Allrush Client Rep Client" at bounding box center [224, 130] width 85 height 12
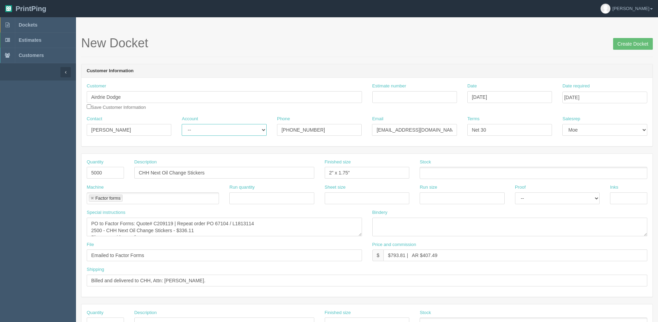
select select "Allrush Client"
click at [182, 124] on select "-- Existing Client Allrush Client Rep Client" at bounding box center [224, 130] width 85 height 12
drag, startPoint x: 330, startPoint y: 133, endPoint x: 85, endPoint y: 131, distance: 244.6
click at [216, 139] on div "Contact [PERSON_NAME] Account -- Existing Client Allrush Client Rep Client Phon…" at bounding box center [367, 128] width 571 height 25
type input "403.287.5911"
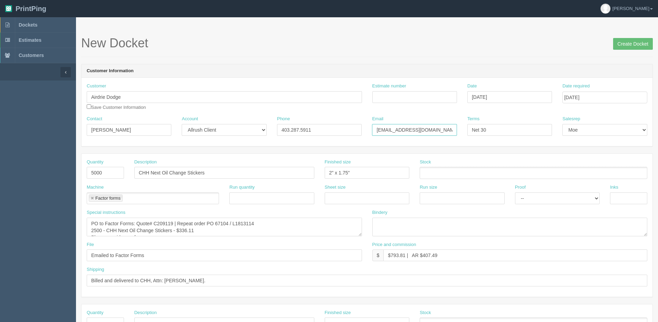
click at [430, 132] on input "[EMAIL_ADDRESS][DOMAIN_NAME]" at bounding box center [414, 130] width 85 height 12
drag, startPoint x: 374, startPoint y: 131, endPoint x: 574, endPoint y: 130, distance: 200.3
click at [574, 130] on div "Contact [PERSON_NAME] Account -- Existing Client Allrush Client Rep Client Phon…" at bounding box center [367, 128] width 571 height 25
paste input "pstacey"
type input "[EMAIL_ADDRESS][DOMAIN_NAME]"
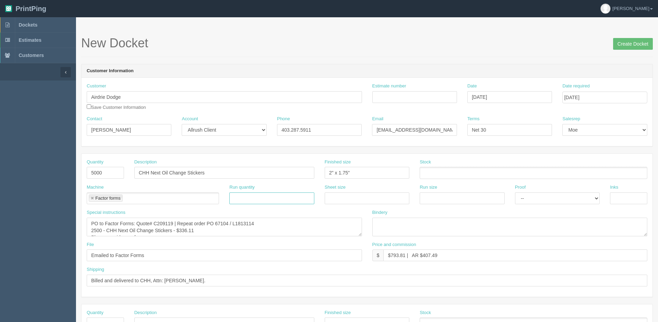
drag, startPoint x: 247, startPoint y: 196, endPoint x: 177, endPoint y: 185, distance: 71.6
click at [247, 196] on input "text" at bounding box center [271, 198] width 85 height 12
drag, startPoint x: 150, startPoint y: 173, endPoint x: 105, endPoint y: 174, distance: 44.6
click at [108, 175] on div "Quantity 5000 Description CHH Next Oil Change Stickers Finished size 2" x 1.75"…" at bounding box center [367, 171] width 571 height 25
type input "AIDO Oil Change Stickers"
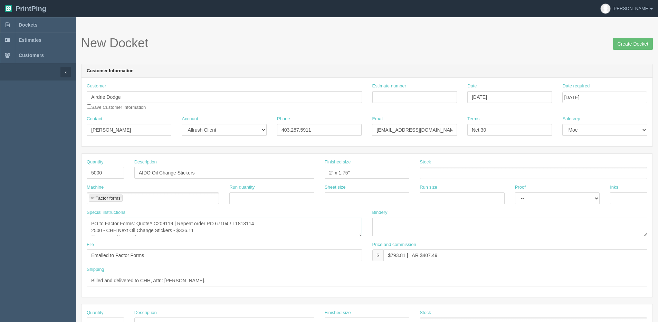
click at [157, 223] on textarea "PO to Factor Forms: Quote# C209119 | Repeat order PO 67104 / L1813114 2500 - CH…" at bounding box center [224, 227] width 275 height 19
drag, startPoint x: 154, startPoint y: 222, endPoint x: 172, endPoint y: 224, distance: 17.7
click at [172, 224] on textarea "PO to Factor Forms: Quote# C209119 | Repeat order PO 67104 / L1813114 2500 - CH…" at bounding box center [224, 227] width 275 height 19
drag, startPoint x: 151, startPoint y: 171, endPoint x: 108, endPoint y: 176, distance: 42.8
click at [108, 176] on div "Quantity 5000 Description AIDO Oil Change Stickers Finished size 2" x 1.75" Sto…" at bounding box center [367, 171] width 571 height 25
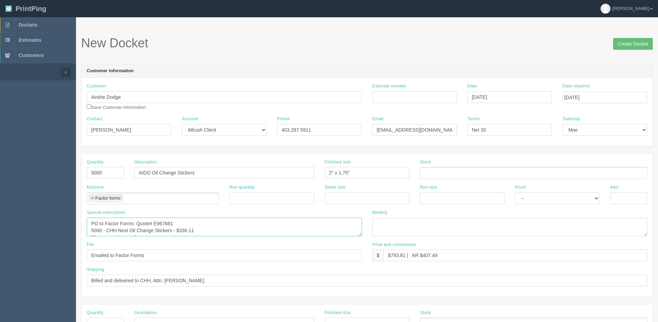
click at [108, 231] on textarea "PO to Factor Forms: Quote# C209119 | Repeat order PO 67104 / L1813114 2500 - CH…" at bounding box center [224, 227] width 275 height 19
paste textarea "AIDO"
type textarea "PO to Factor Forms: Quote# E967681 5000 - AIDO Oil Change Stickers - $.09751 = …"
click at [142, 280] on input "Billed and delivered to CHH, Attn: [PERSON_NAME]." at bounding box center [367, 281] width 561 height 12
click at [141, 279] on input "Billed and delivered to CHH, Attn: [PERSON_NAME]." at bounding box center [367, 281] width 561 height 12
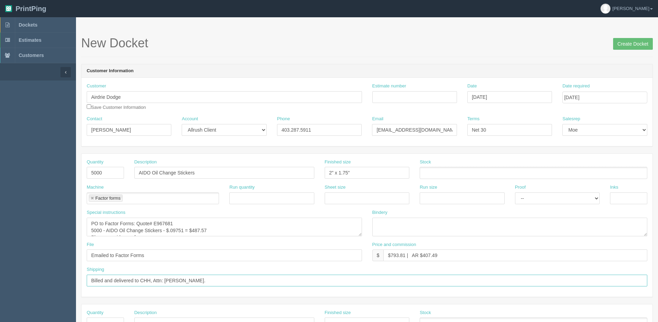
drag, startPoint x: 216, startPoint y: 275, endPoint x: -205, endPoint y: 297, distance: 421.3
click at [0, 297] on html "PrintPing [PERSON_NAME] Edit account ( [PERSON_NAME][EMAIL_ADDRESS][DOMAIN_NAME…" at bounding box center [329, 313] width 658 height 627
paste input "Delivered to Airdrie Dodge, ATTN: [PERSON_NAME]."
click at [110, 279] on input "Delivered to Airdrie Dodge, ATTN: [PERSON_NAME]." at bounding box center [367, 281] width 561 height 12
type input "Deliver to Airdrie Dodge, ATTN: [PERSON_NAME]."
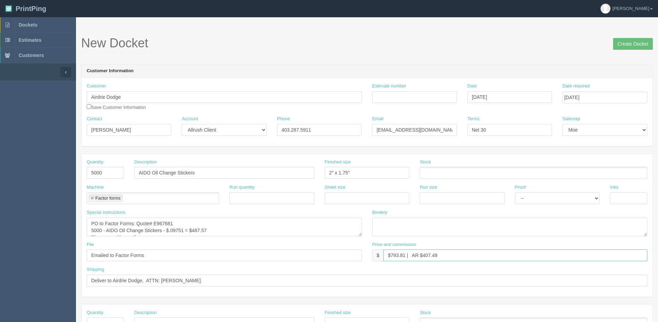
drag, startPoint x: 391, startPoint y: 253, endPoint x: 408, endPoint y: 255, distance: 16.4
click at [408, 255] on input "$793.81 | AR $407.49" at bounding box center [515, 255] width 264 height 12
type input "$974.00 AR $407.49"
click at [638, 41] on input "Create Docket" at bounding box center [633, 44] width 40 height 12
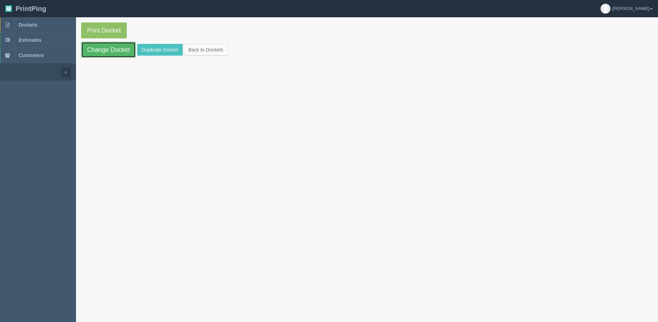
click at [96, 45] on link "Change Docket" at bounding box center [108, 50] width 55 height 16
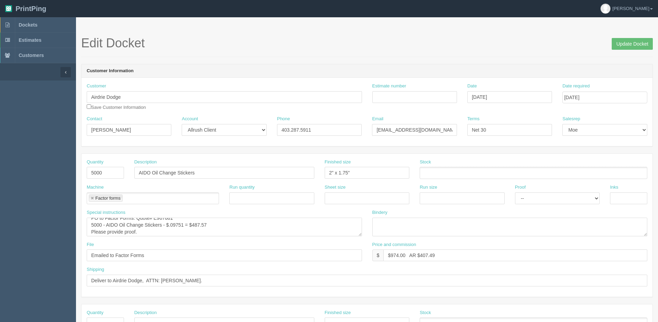
scroll to position [7, 0]
drag, startPoint x: 407, startPoint y: 256, endPoint x: 423, endPoint y: 253, distance: 16.2
click at [408, 256] on input "$974.00 AR $407.49" at bounding box center [515, 255] width 264 height 12
drag, startPoint x: 419, startPoint y: 254, endPoint x: 650, endPoint y: 240, distance: 230.8
click at [576, 232] on div "Quantity 5000 Description AIDO Oil Change Stickers Finished size 2" x 1.75" Sto…" at bounding box center [367, 225] width 571 height 143
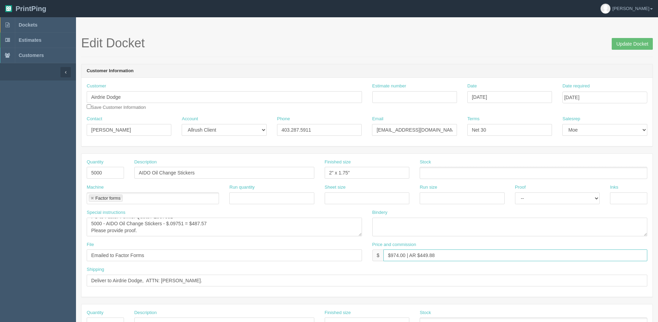
type input "$974.00 | AR $449.88"
click at [227, 282] on input "Deliver to Airdrie Dodge, ATTN: [PERSON_NAME]." at bounding box center [367, 281] width 561 height 12
click at [206, 279] on input "Deliver to Airdrie Dodge, ATTN: [PERSON_NAME]. with SUmmit RAM Stickers" at bounding box center [367, 281] width 561 height 12
type input "Deliver to Airdrie Dodge, ATTN: [PERSON_NAME]. with Summit RAM Stickers"
drag, startPoint x: 274, startPoint y: 283, endPoint x: -147, endPoint y: 298, distance: 421.3
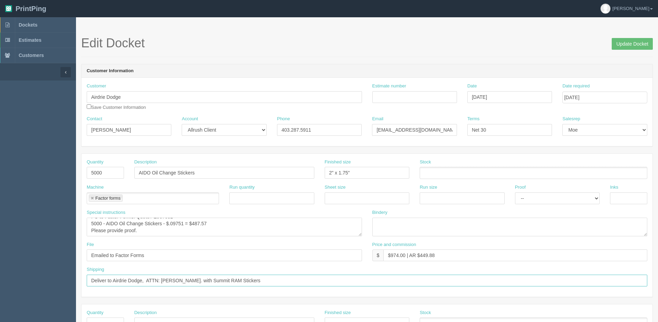
click at [0, 298] on html "PrintPing [PERSON_NAME] Edit account ( [PERSON_NAME][EMAIL_ADDRESS][DOMAIN_NAME…" at bounding box center [329, 313] width 658 height 627
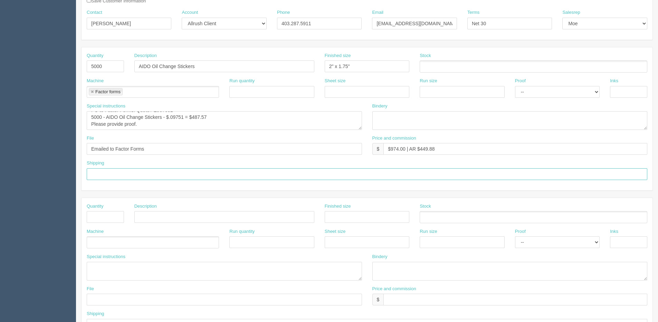
scroll to position [173, 0]
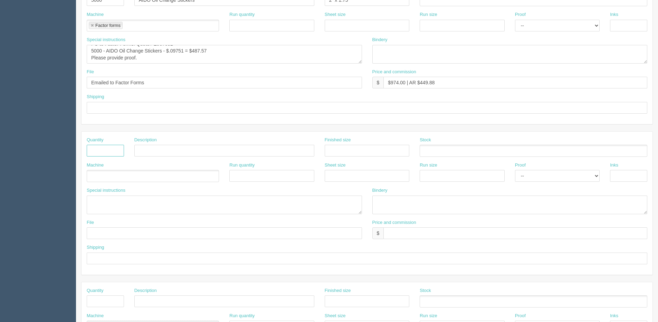
click at [113, 147] on input "text" at bounding box center [105, 151] width 37 height 12
type input "1"
type input "Deliver"
click at [131, 178] on ul at bounding box center [153, 176] width 132 height 12
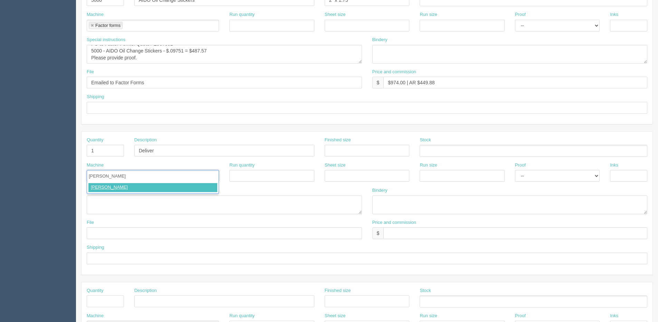
type input "Courier"
click at [147, 256] on input "text" at bounding box center [367, 259] width 561 height 12
paste input "Deliver to Airdrie Dodge, ATTN: [PERSON_NAME]. with Summit RAM Stickers"
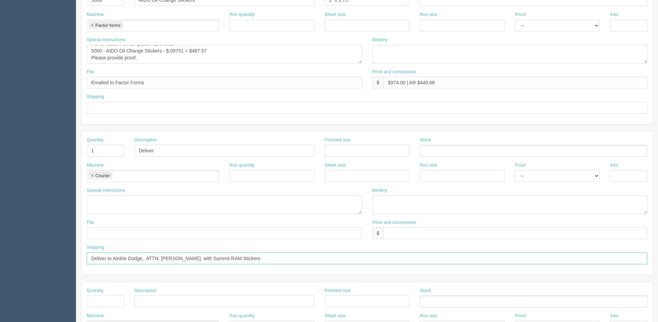
type input "Deliver to Airdrie Dodge, ATTN: [PERSON_NAME]. with Summit RAM Stickers"
click at [135, 111] on input "text" at bounding box center [367, 108] width 561 height 12
type input "See shipping line"
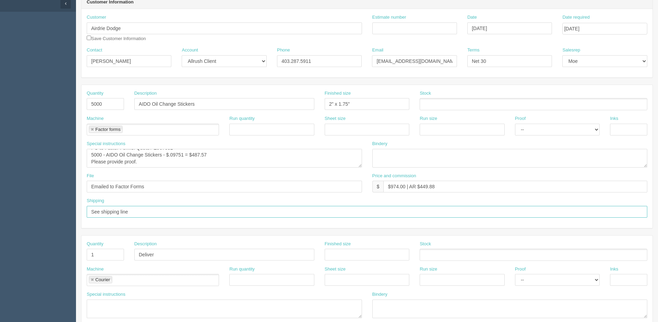
scroll to position [0, 0]
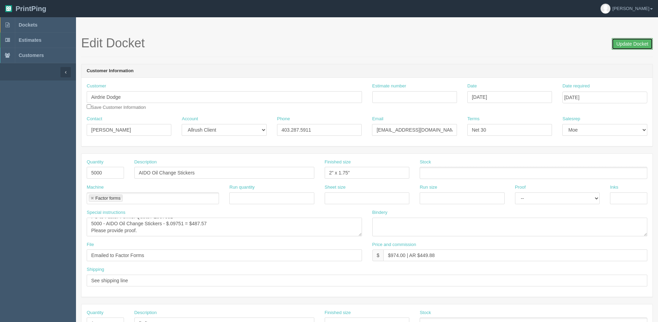
drag, startPoint x: 626, startPoint y: 48, endPoint x: 548, endPoint y: 49, distance: 78.1
click at [620, 48] on input "Update Docket" at bounding box center [632, 44] width 41 height 12
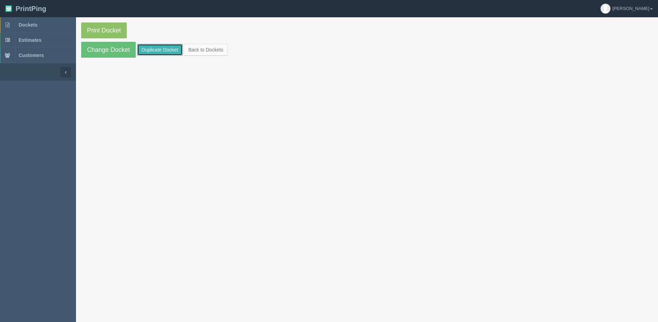
click at [165, 49] on link "Duplicate Docket" at bounding box center [160, 50] width 46 height 12
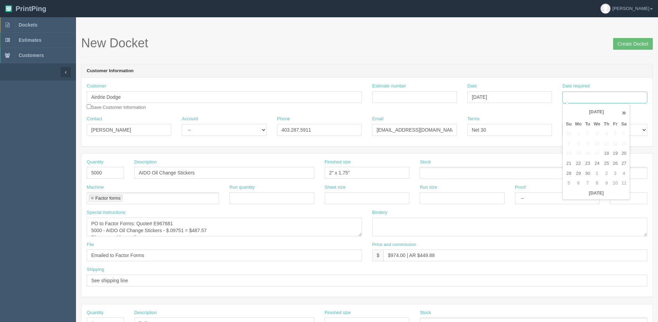
click at [599, 98] on input "Date required" at bounding box center [604, 98] width 85 height 12
click at [583, 197] on th "[DATE]" at bounding box center [596, 193] width 64 height 10
click at [589, 179] on td "7" at bounding box center [587, 183] width 9 height 10
type input "[DATE]"
drag, startPoint x: 110, startPoint y: 173, endPoint x: 10, endPoint y: 173, distance: 99.8
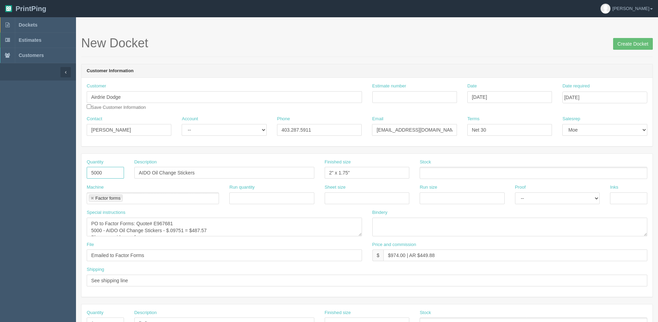
click at [10, 173] on section "Dockets Estimates Customers" at bounding box center [329, 322] width 658 height 610
type input "1000"
click at [145, 176] on input "AIDO Oil Change Stickers" at bounding box center [224, 173] width 180 height 12
drag, startPoint x: 150, startPoint y: 173, endPoint x: 25, endPoint y: 175, distance: 124.7
click at [28, 175] on section "Dockets Estimates Customers" at bounding box center [329, 322] width 658 height 610
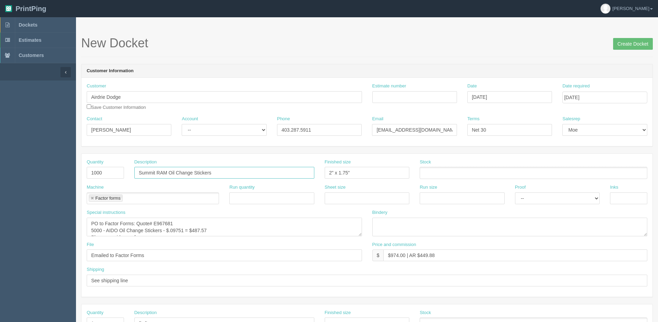
type input "Summit RAM Oil Change Stickers"
drag, startPoint x: 127, startPoint y: 96, endPoint x: -91, endPoint y: 104, distance: 218.5
click at [0, 104] on html "PrintPing [PERSON_NAME] Edit account ( [PERSON_NAME][EMAIL_ADDRESS][DOMAIN_NAME…" at bounding box center [329, 313] width 658 height 627
type input "Summit RAM"
click at [632, 39] on input "Create Docket" at bounding box center [633, 44] width 40 height 12
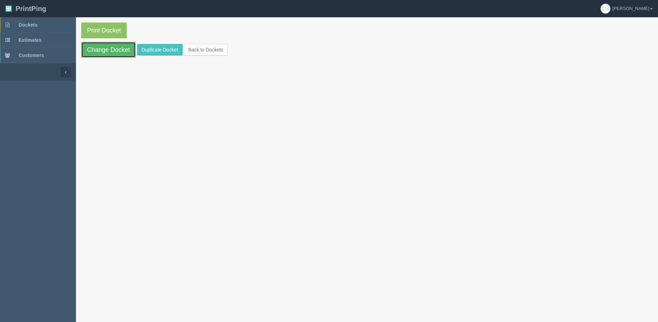
click at [102, 53] on link "Change Docket" at bounding box center [108, 50] width 55 height 16
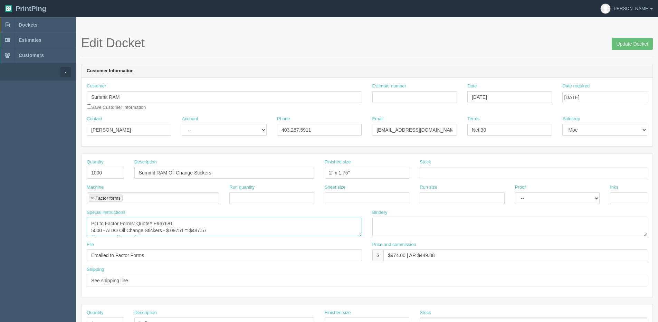
drag, startPoint x: 85, startPoint y: 232, endPoint x: 76, endPoint y: 231, distance: 9.3
click at [80, 232] on section "Edit Docket Update Docket Customer Information Customer Summit RAM Save Custome…" at bounding box center [367, 322] width 582 height 610
click at [190, 225] on textarea "PO to Factor Forms: Quote# E967681 5000 - AIDO Oil Change Stickers - $.09751 = …" at bounding box center [224, 227] width 275 height 19
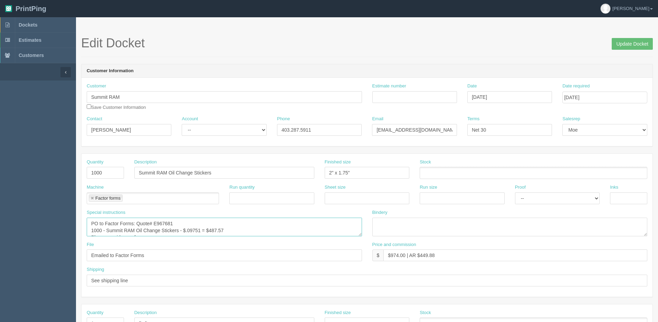
drag, startPoint x: 191, startPoint y: 222, endPoint x: 199, endPoint y: 226, distance: 9.1
click at [199, 226] on textarea "PO to Factor Forms: Quote# E967681 5000 - AIDO Oil Change Stickers - $.09751 = …" at bounding box center [224, 227] width 275 height 19
click at [198, 232] on textarea "PO to Factor Forms: Quote# E967681 5000 - AIDO Oil Change Stickers - $.09751 = …" at bounding box center [224, 227] width 275 height 19
click at [191, 230] on textarea "PO to Factor Forms: Quote# E967681 5000 - AIDO Oil Change Stickers - $.09751 = …" at bounding box center [224, 227] width 275 height 19
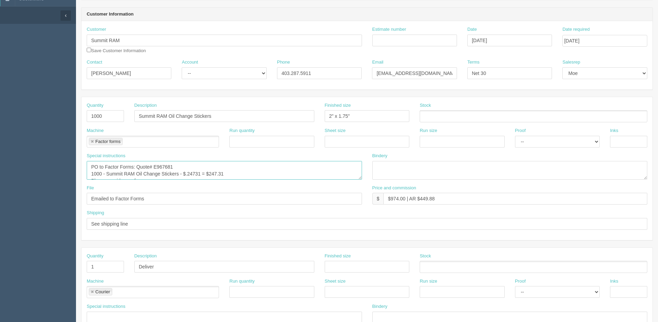
scroll to position [69, 0]
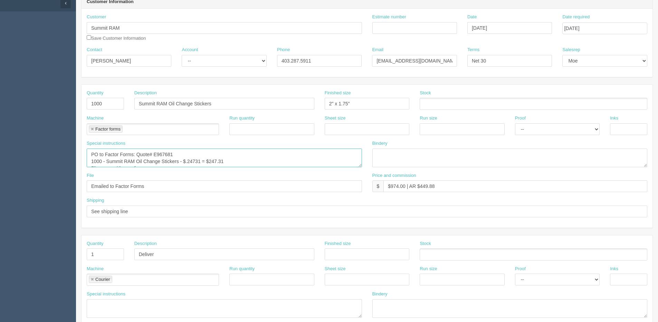
type textarea "PO to Factor Forms: Quote# E967681 1000 - Summit RAM Oil Change Stickers - $.24…"
drag, startPoint x: 392, startPoint y: 188, endPoint x: 396, endPoint y: 188, distance: 4.2
click at [396, 188] on input "$974.00 | AR $449.88" at bounding box center [515, 186] width 264 height 12
drag, startPoint x: 390, startPoint y: 186, endPoint x: 406, endPoint y: 185, distance: 15.2
click at [406, 185] on input "$974.00 | AR $449.88" at bounding box center [515, 186] width 264 height 12
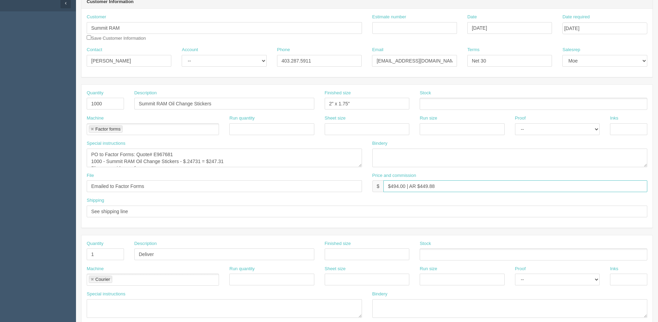
drag, startPoint x: 419, startPoint y: 187, endPoint x: 489, endPoint y: 172, distance: 71.3
click at [476, 173] on div "Price and commission $ $494.00 | AR $449.88" at bounding box center [509, 182] width 275 height 20
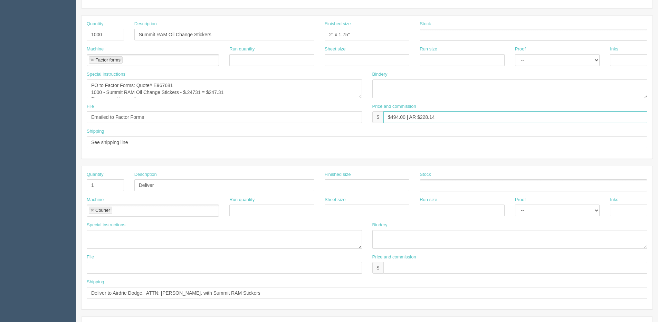
type input "$494.00 | AR $228.14"
drag, startPoint x: 277, startPoint y: 291, endPoint x: -56, endPoint y: 291, distance: 332.6
click at [0, 291] on html "PrintPing Dan Edit account ( dan@allrush.ca ) Logout Dockets Estimates Customers" at bounding box center [329, 175] width 658 height 627
click at [149, 141] on input "See shipping line" at bounding box center [367, 142] width 561 height 12
paste input "Deliver to Airdrie Dodge, ATTN: Jet Schmidt. with Summit RAM Stickers"
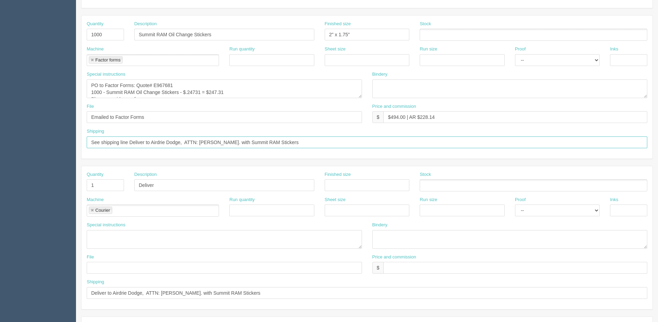
drag, startPoint x: 132, startPoint y: 144, endPoint x: 136, endPoint y: 143, distance: 4.9
click at [132, 144] on input "See shipping line Deliver to Airdrie Dodge, ATTN: Jet Schmidt. with Summit RAM …" at bounding box center [367, 142] width 561 height 12
type input "See shipping line for Airdrie Dodge, ATTN: Jet Schmidt. with Summit RAM Stickers"
drag, startPoint x: 103, startPoint y: 184, endPoint x: 24, endPoint y: 189, distance: 79.2
click at [29, 189] on section "Dockets Estimates Customers" at bounding box center [329, 184] width 658 height 610
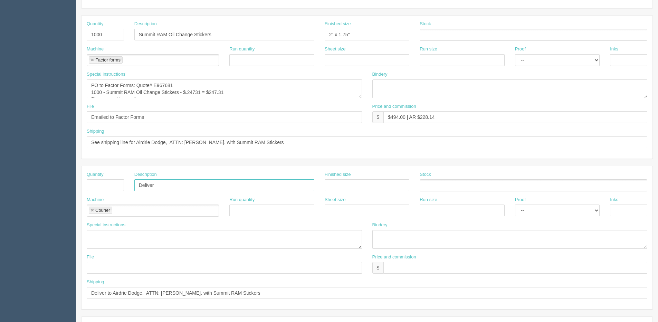
drag, startPoint x: 159, startPoint y: 186, endPoint x: 77, endPoint y: 191, distance: 82.4
click at [77, 191] on section "Edit Docket Update Docket Customer Information Customer Summit RAM Save Custome…" at bounding box center [367, 184] width 582 height 610
drag, startPoint x: 92, startPoint y: 211, endPoint x: 89, endPoint y: 218, distance: 7.6
click at [92, 213] on link at bounding box center [92, 210] width 4 height 4
drag, startPoint x: 208, startPoint y: 294, endPoint x: -101, endPoint y: 296, distance: 308.1
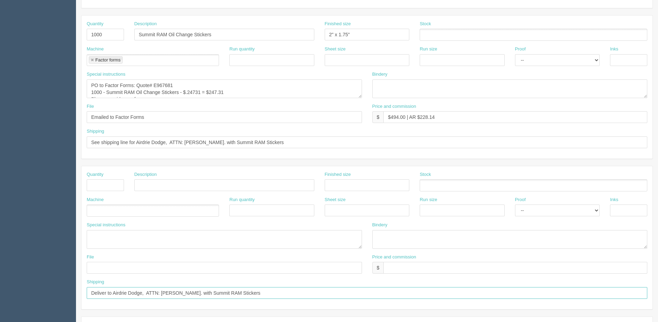
click at [0, 296] on html "PrintPing [PERSON_NAME] Edit account ( [PERSON_NAME][EMAIL_ADDRESS][DOMAIN_NAME…" at bounding box center [329, 175] width 658 height 627
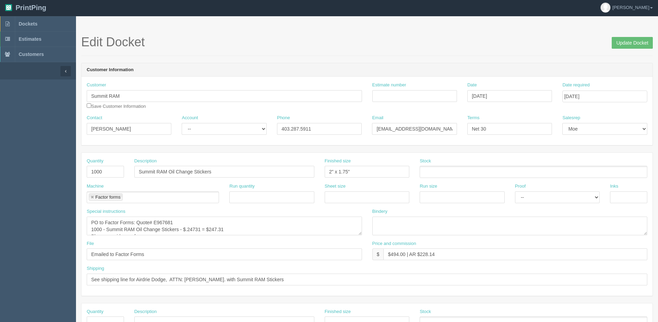
scroll to position [0, 0]
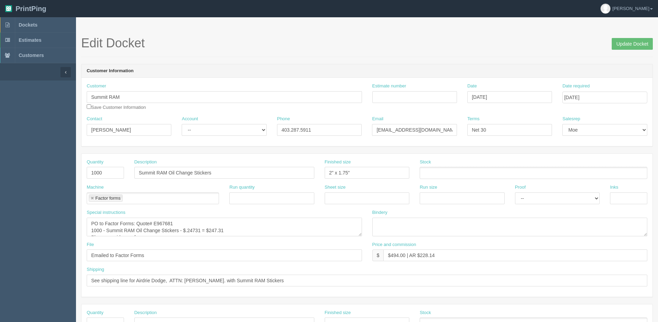
drag, startPoint x: 637, startPoint y: 36, endPoint x: 612, endPoint y: 39, distance: 25.0
click at [637, 36] on section "Edit Docket Update Docket Customer Information Customer Summit RAM Save Custome…" at bounding box center [367, 322] width 582 height 610
click at [617, 43] on input "Update Docket" at bounding box center [632, 44] width 41 height 12
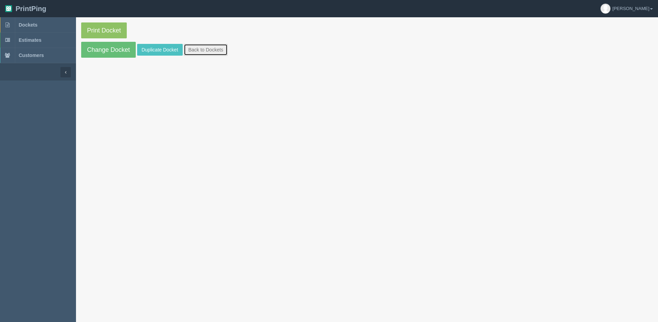
click at [207, 50] on link "Back to Dockets" at bounding box center [206, 50] width 44 height 12
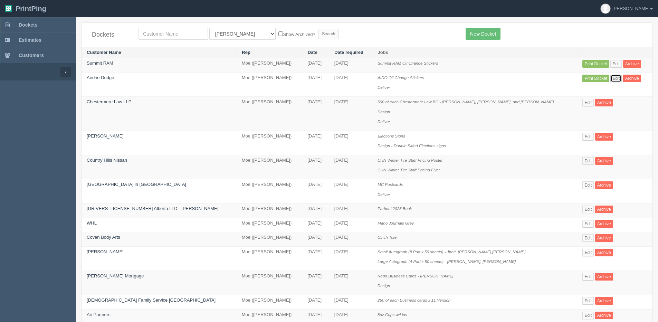
click at [610, 80] on link "Edit" at bounding box center [615, 79] width 11 height 8
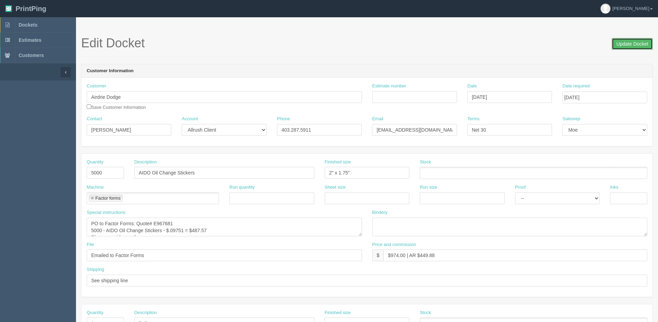
drag, startPoint x: 626, startPoint y: 45, endPoint x: 615, endPoint y: 45, distance: 10.4
click at [626, 45] on input "Update Docket" at bounding box center [632, 44] width 41 height 12
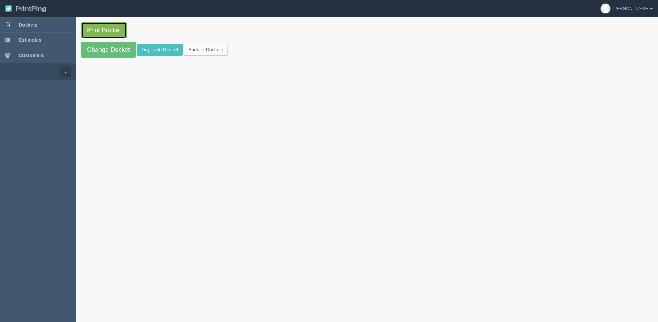
click at [109, 27] on link "Print Docket" at bounding box center [104, 30] width 46 height 16
click at [208, 46] on link "Back to Dockets" at bounding box center [206, 50] width 44 height 12
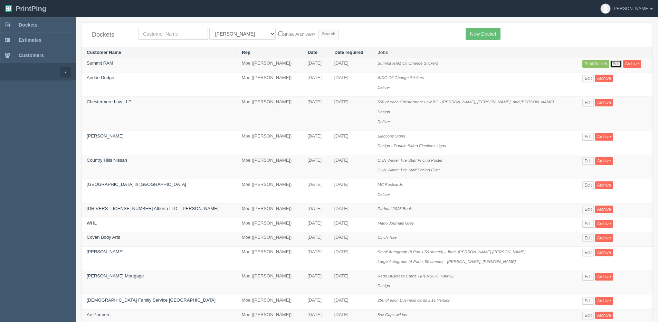
click at [610, 64] on link "Edit" at bounding box center [615, 64] width 11 height 8
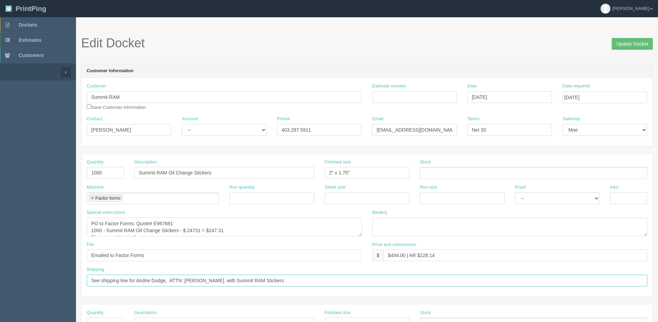
drag, startPoint x: 223, startPoint y: 277, endPoint x: 252, endPoint y: 279, distance: 29.1
click at [252, 279] on input "See shipping line for Airdrie Dodge, ATTN: [PERSON_NAME]. with Summit RAM Stick…" at bounding box center [367, 281] width 561 height 12
type input "See shipping line for Airdrie Dodge, ATTN: [PERSON_NAME]."
click at [254, 262] on div "File Emailed to Factor Forms" at bounding box center [225, 253] width 286 height 25
click at [642, 42] on input "Update Docket" at bounding box center [632, 44] width 41 height 12
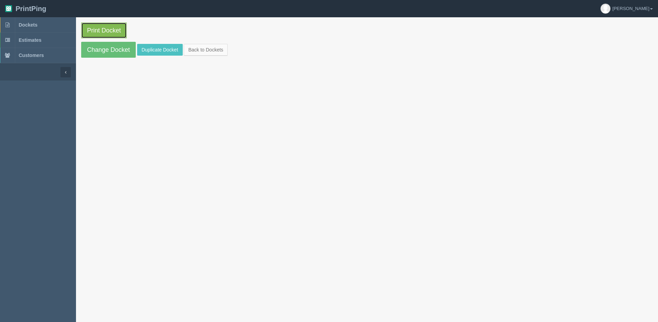
click at [99, 23] on link "Print Docket" at bounding box center [104, 30] width 46 height 16
click at [192, 49] on link "Back to Dockets" at bounding box center [206, 50] width 44 height 12
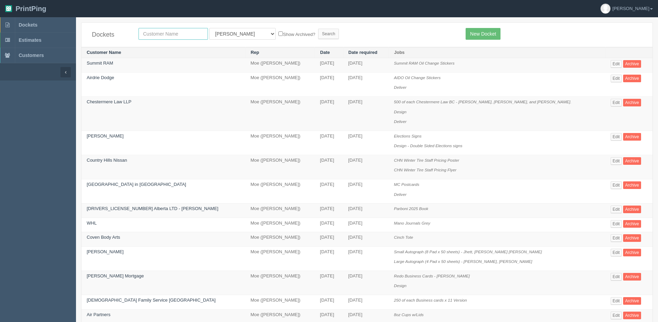
click at [160, 36] on input "text" at bounding box center [173, 34] width 69 height 12
type input "sunridge"
click at [318, 29] on input "Search" at bounding box center [328, 34] width 21 height 10
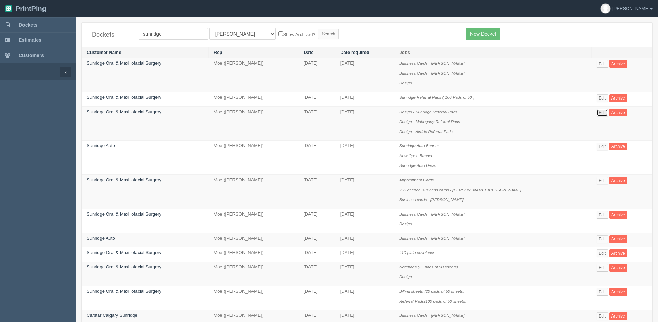
click at [600, 114] on link "Edit" at bounding box center [602, 113] width 11 height 8
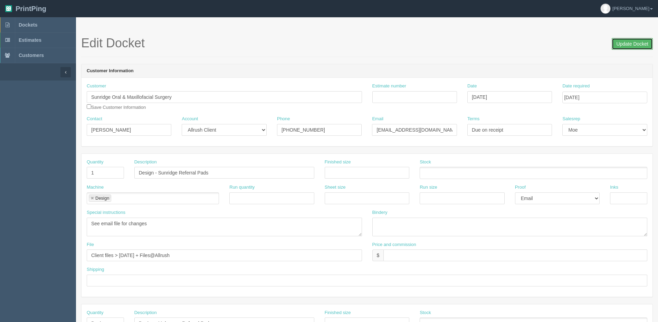
click at [639, 41] on input "Update Docket" at bounding box center [632, 44] width 41 height 12
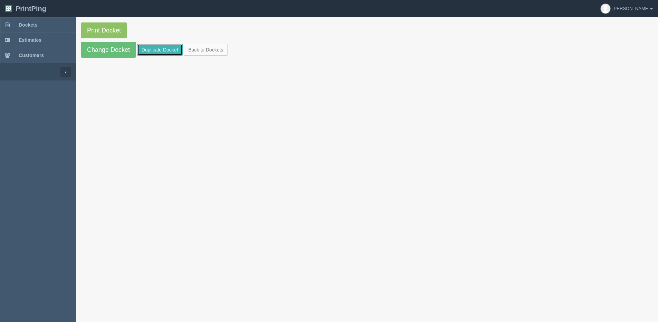
click at [151, 51] on link "Duplicate Docket" at bounding box center [160, 50] width 46 height 12
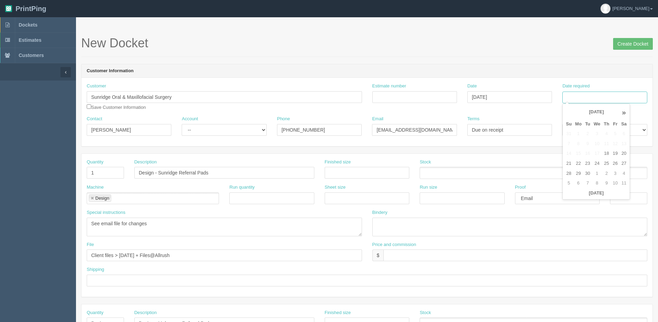
click at [620, 99] on input "Date required" at bounding box center [604, 98] width 85 height 12
click at [575, 198] on th "[DATE]" at bounding box center [596, 193] width 64 height 10
type input "[DATE]"
drag, startPoint x: 604, startPoint y: 166, endPoint x: 400, endPoint y: 140, distance: 206.1
click at [577, 166] on tr "21 22 23 24 25 26 27" at bounding box center [596, 164] width 64 height 10
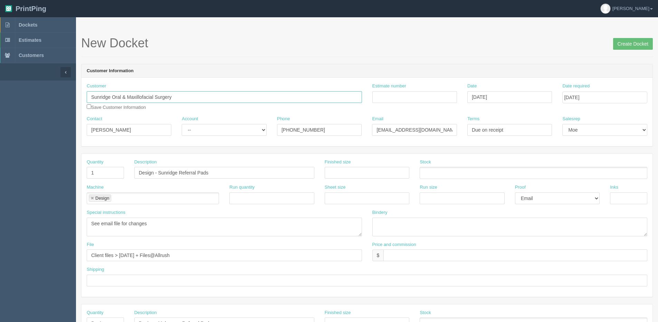
drag, startPoint x: 110, startPoint y: 95, endPoint x: 18, endPoint y: 101, distance: 92.0
click at [18, 101] on section "Dockets Estimates Customers" at bounding box center [329, 322] width 658 height 610
type input "South Calgary Oral & Maxillofacial Surgery"
drag, startPoint x: 633, startPoint y: 46, endPoint x: 629, endPoint y: 47, distance: 4.4
click at [629, 47] on input "Create Docket" at bounding box center [633, 44] width 40 height 12
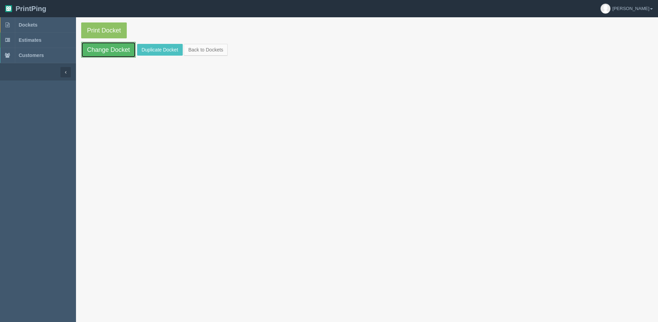
click at [104, 50] on link "Change Docket" at bounding box center [108, 50] width 55 height 16
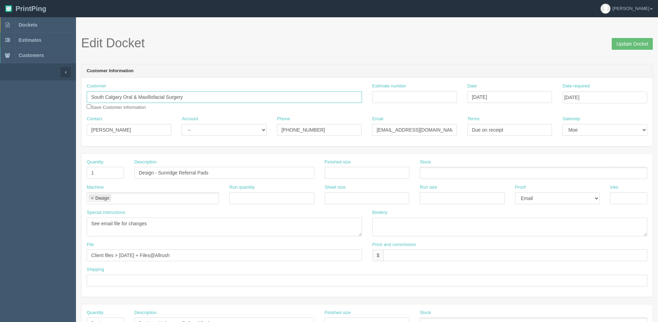
drag, startPoint x: 123, startPoint y: 96, endPoint x: 55, endPoint y: 97, distance: 68.4
click at [57, 101] on section "Dockets Estimates Customers" at bounding box center [329, 322] width 658 height 610
drag, startPoint x: 159, startPoint y: 174, endPoint x: 179, endPoint y: 174, distance: 20.4
click at [179, 174] on input "Design - Sunridge Referral Pads" at bounding box center [224, 173] width 180 height 12
paste input "outh [GEOGRAPHIC_DATA]"
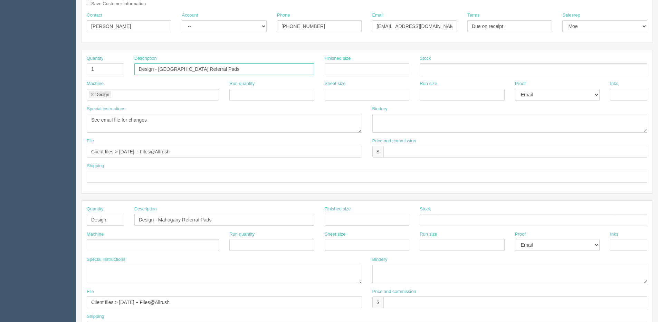
scroll to position [173, 0]
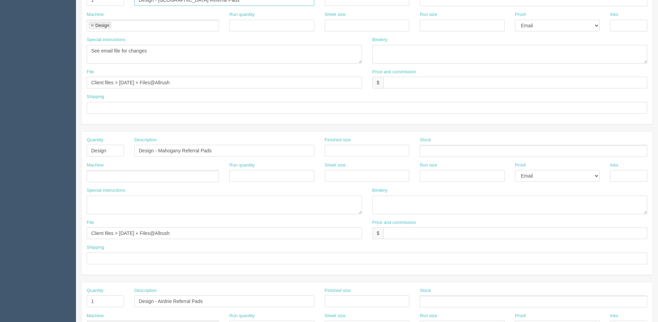
type input "Design - [GEOGRAPHIC_DATA] Referral Pads"
click at [37, 156] on section "Dockets Estimates Customers" at bounding box center [329, 150] width 658 height 610
drag, startPoint x: 199, startPoint y: 154, endPoint x: -70, endPoint y: 159, distance: 269.5
click at [0, 159] on html "PrintPing [PERSON_NAME] Edit account ( [PERSON_NAME][EMAIL_ADDRESS][DOMAIN_NAME…" at bounding box center [329, 140] width 658 height 627
drag, startPoint x: 16, startPoint y: 236, endPoint x: -17, endPoint y: 236, distance: 32.8
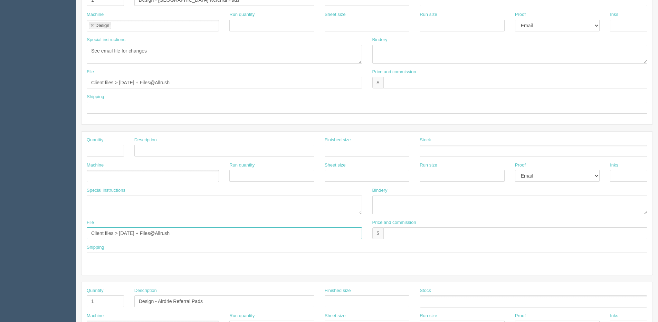
click at [0, 236] on html "PrintPing [PERSON_NAME] Edit account ( [PERSON_NAME][EMAIL_ADDRESS][DOMAIN_NAME…" at bounding box center [329, 140] width 658 height 627
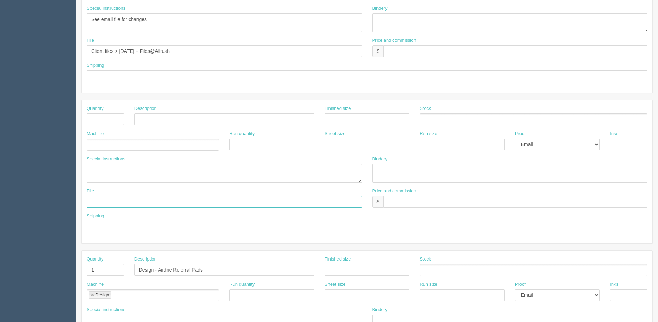
scroll to position [242, 0]
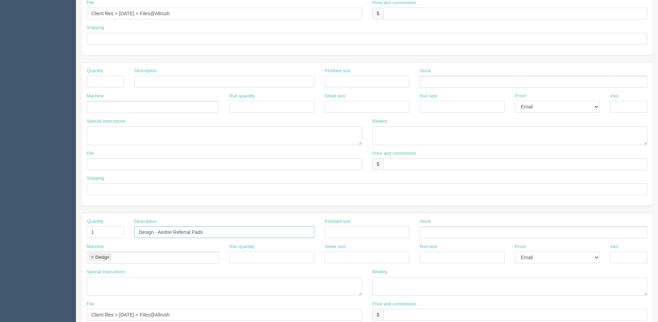
drag, startPoint x: 211, startPoint y: 228, endPoint x: -15, endPoint y: 239, distance: 225.5
click at [0, 239] on html "PrintPing [PERSON_NAME] Edit account ( [PERSON_NAME][EMAIL_ADDRESS][DOMAIN_NAME…" at bounding box center [329, 71] width 658 height 627
drag, startPoint x: 102, startPoint y: 232, endPoint x: 25, endPoint y: 242, distance: 77.3
click at [26, 242] on section "Dockets Estimates Customers" at bounding box center [329, 80] width 658 height 610
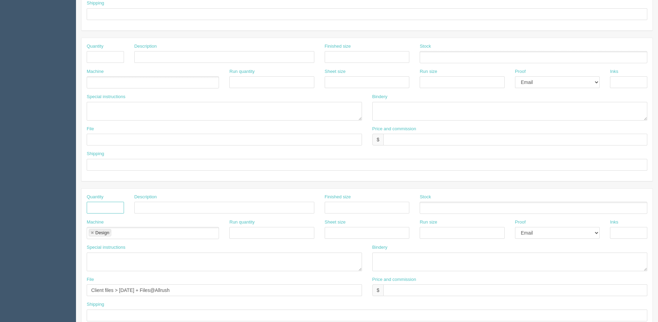
scroll to position [305, 0]
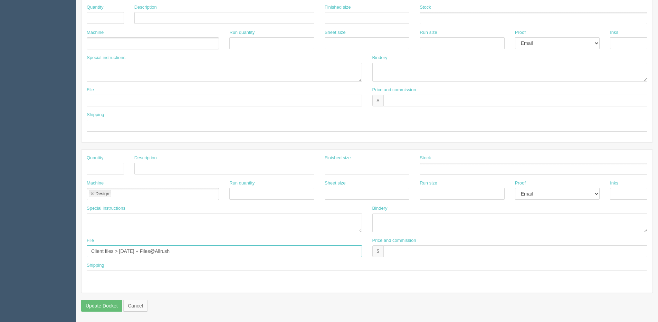
drag, startPoint x: 217, startPoint y: 251, endPoint x: 1, endPoint y: 234, distance: 216.6
click at [0, 254] on html "PrintPing [PERSON_NAME] Edit account ( [PERSON_NAME][EMAIL_ADDRESS][DOMAIN_NAME…" at bounding box center [329, 8] width 658 height 627
click at [92, 193] on link at bounding box center [92, 194] width 4 height 4
click at [544, 189] on select "-- Email Hard Copy" at bounding box center [557, 194] width 85 height 12
select select
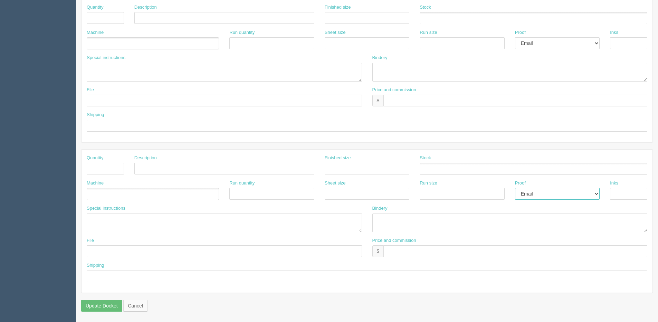
click at [515, 188] on select "-- Email Hard Copy" at bounding box center [557, 194] width 85 height 12
click at [546, 44] on select "-- Email Hard Copy" at bounding box center [557, 43] width 85 height 12
select select
click at [515, 37] on select "-- Email Hard Copy" at bounding box center [557, 43] width 85 height 12
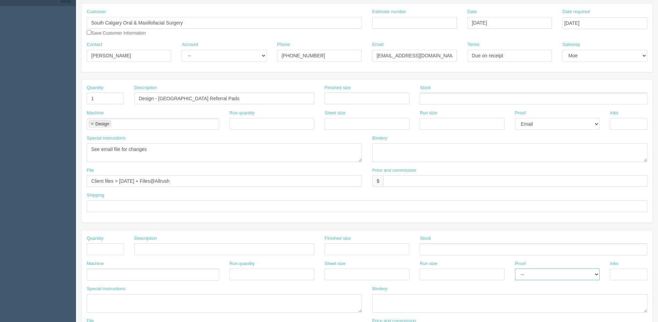
scroll to position [64, 0]
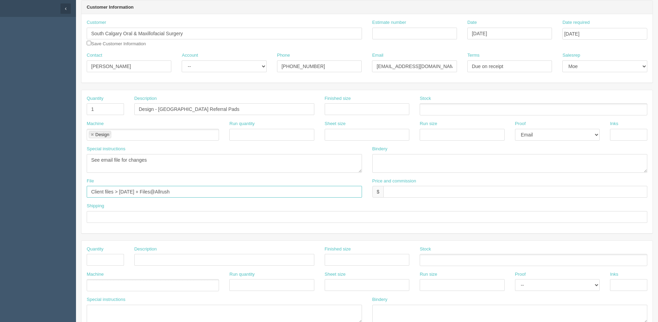
drag, startPoint x: 120, startPoint y: 192, endPoint x: 387, endPoint y: 164, distance: 269.2
click at [351, 170] on div "Quantity 1 Description Design - South Calgary Referral Pads Finished size Stock…" at bounding box center [367, 161] width 571 height 143
type input "Client Files > [DATE] + Files @ Allrush"
click at [114, 161] on textarea "See email file for changes" at bounding box center [224, 163] width 275 height 19
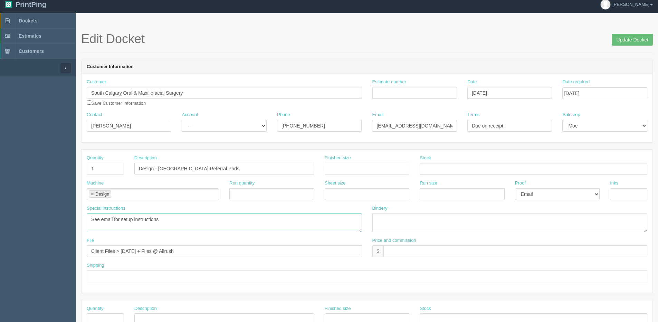
scroll to position [0, 0]
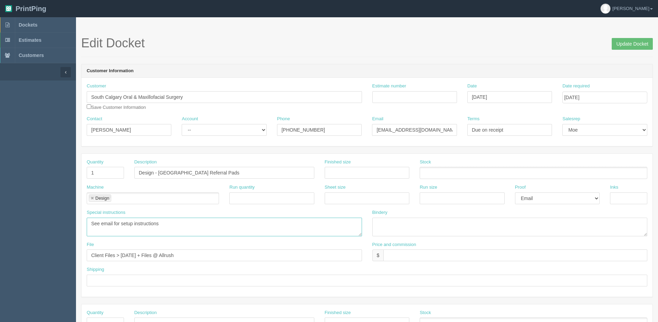
type textarea "See email for setup instructions"
click at [215, 133] on select "-- Existing Client Allrush Client Rep Client" at bounding box center [224, 130] width 85 height 12
select select "Allrush Client"
click at [182, 124] on select "-- Existing Client Allrush Client Rep Client" at bounding box center [224, 130] width 85 height 12
click at [636, 46] on input "Update Docket" at bounding box center [632, 44] width 41 height 12
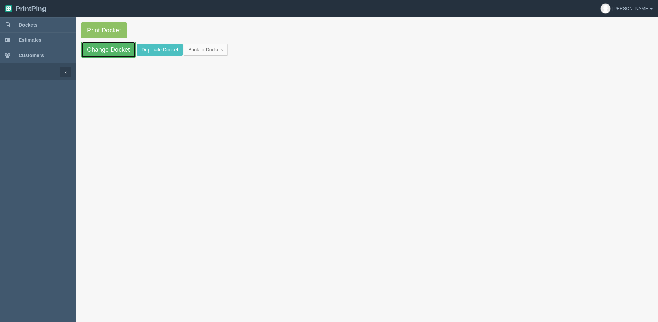
click at [107, 50] on link "Change Docket" at bounding box center [108, 50] width 55 height 16
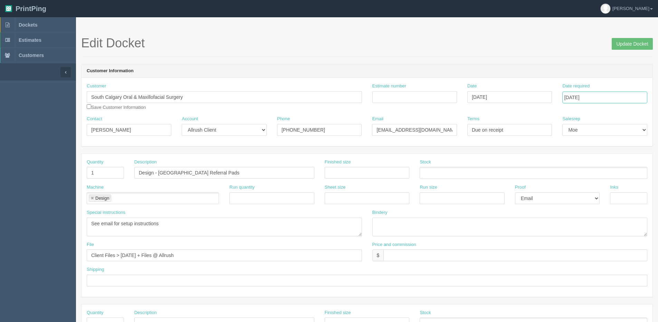
click at [589, 98] on input "[DATE]" at bounding box center [604, 98] width 85 height 12
click at [610, 162] on td "25" at bounding box center [606, 164] width 9 height 10
type input "[DATE]"
click at [619, 42] on input "Update Docket" at bounding box center [632, 44] width 41 height 12
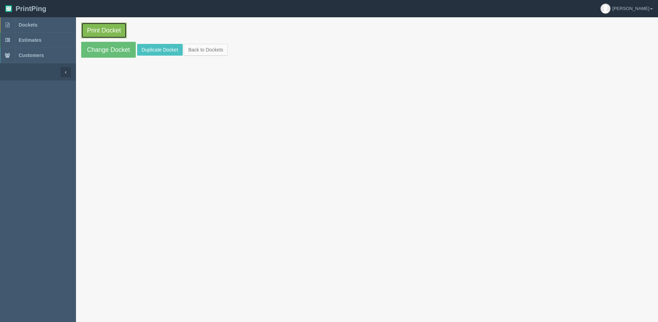
click at [89, 32] on link "Print Docket" at bounding box center [104, 30] width 46 height 16
drag, startPoint x: 218, startPoint y: 50, endPoint x: 204, endPoint y: 58, distance: 15.8
click at [218, 50] on link "Back to Dockets" at bounding box center [206, 50] width 44 height 12
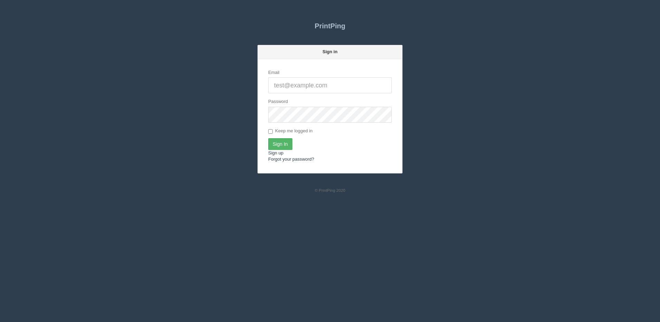
type input "[PERSON_NAME][EMAIL_ADDRESS][DOMAIN_NAME]"
click at [284, 148] on input "Sign In" at bounding box center [280, 144] width 24 height 12
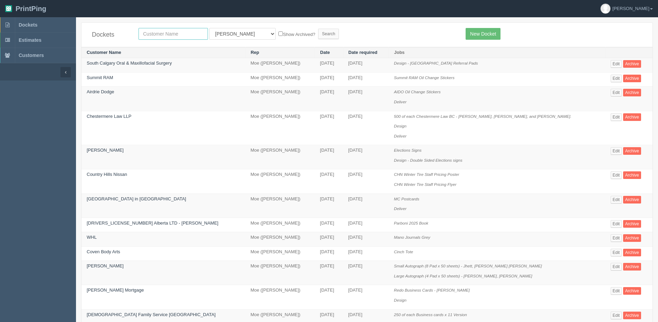
click at [176, 36] on input "text" at bounding box center [173, 34] width 69 height 12
type input "action furnace"
click at [234, 35] on select "All Users [PERSON_NAME] Test 1 [PERSON_NAME] [PERSON_NAME] [PERSON_NAME] France…" at bounding box center [242, 34] width 66 height 12
select select "1"
click at [209, 28] on select "All Users [PERSON_NAME] Test 1 [PERSON_NAME] [PERSON_NAME] [PERSON_NAME] France…" at bounding box center [242, 34] width 66 height 12
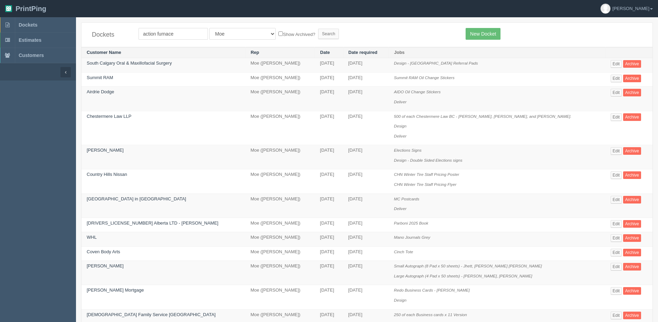
click at [278, 36] on label "Show Archived?" at bounding box center [296, 34] width 37 height 8
click at [278, 36] on input "Show Archived?" at bounding box center [280, 33] width 4 height 4
checkbox input "true"
click at [318, 38] on input "Search" at bounding box center [328, 34] width 21 height 10
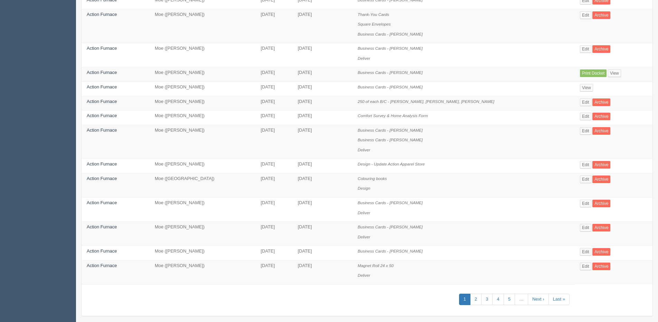
scroll to position [306, 0]
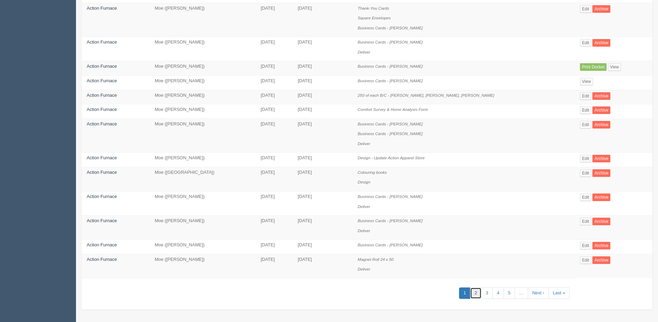
click at [477, 291] on link "2" at bounding box center [475, 292] width 11 height 11
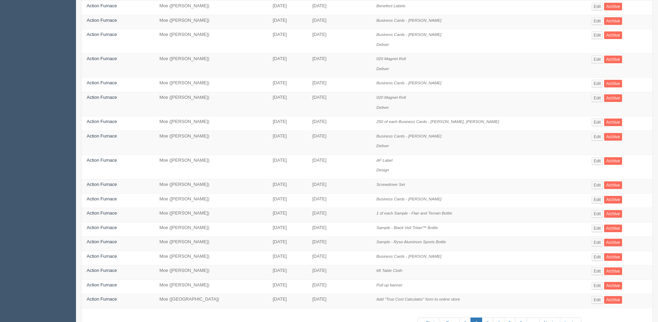
scroll to position [237, 0]
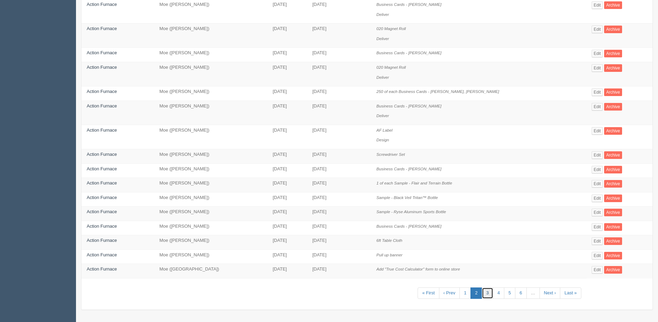
click at [482, 292] on link "3" at bounding box center [487, 292] width 11 height 11
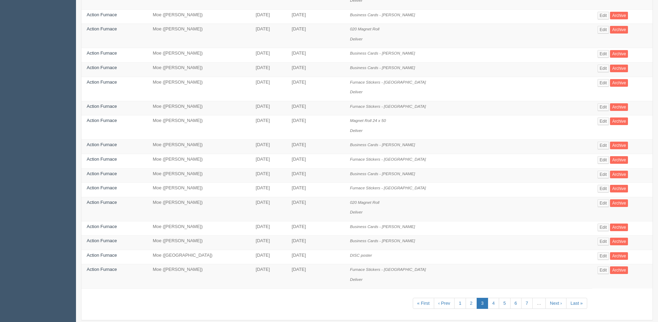
scroll to position [247, 0]
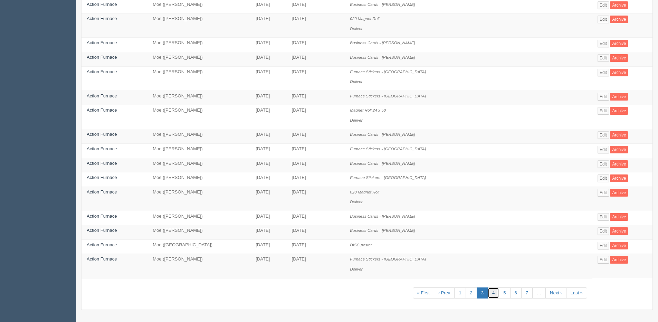
click at [491, 294] on link "4" at bounding box center [493, 292] width 11 height 11
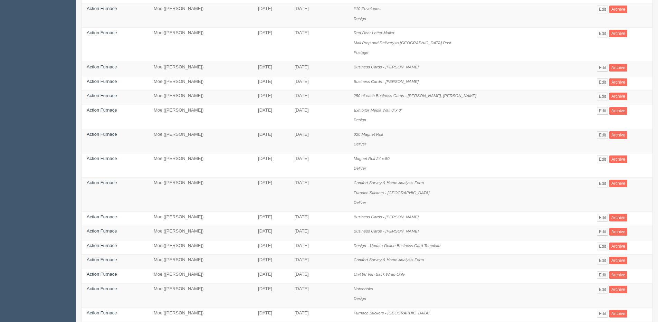
scroll to position [138, 0]
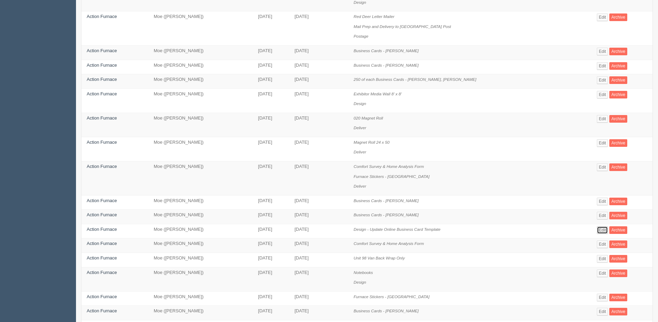
click at [597, 229] on link "Edit" at bounding box center [602, 230] width 11 height 8
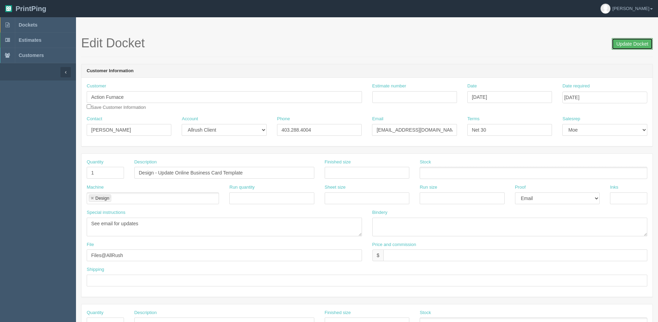
click at [637, 45] on input "Update Docket" at bounding box center [632, 44] width 41 height 12
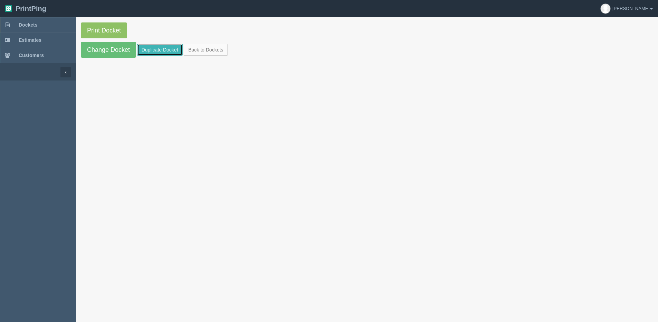
click at [145, 52] on link "Duplicate Docket" at bounding box center [160, 50] width 46 height 12
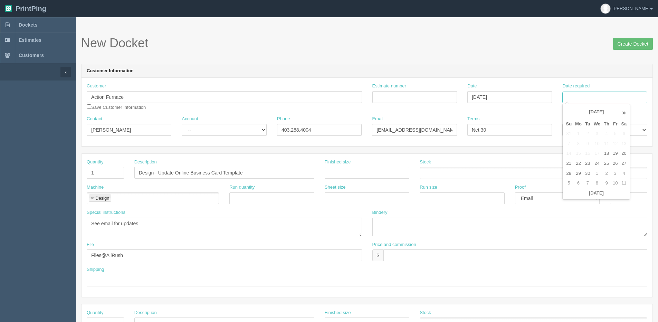
click at [590, 101] on input "Date required" at bounding box center [604, 98] width 85 height 12
click at [579, 198] on th "Today" at bounding box center [596, 193] width 64 height 10
click at [615, 162] on td "26" at bounding box center [615, 164] width 8 height 10
type input "September 26, 2025"
click at [633, 46] on input "Create Docket" at bounding box center [633, 44] width 40 height 12
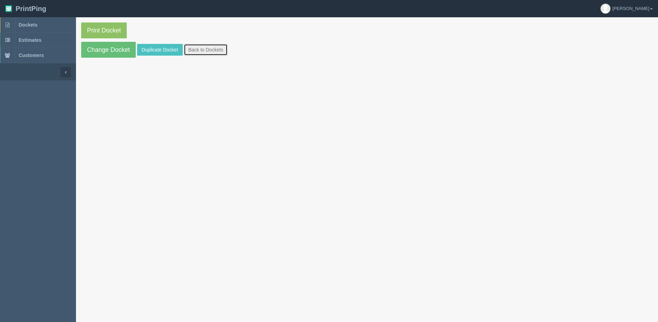
click at [213, 54] on link "Back to Dockets" at bounding box center [206, 50] width 44 height 12
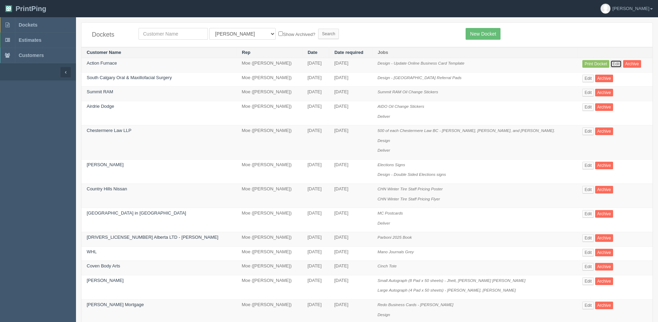
click at [610, 62] on link "Edit" at bounding box center [615, 64] width 11 height 8
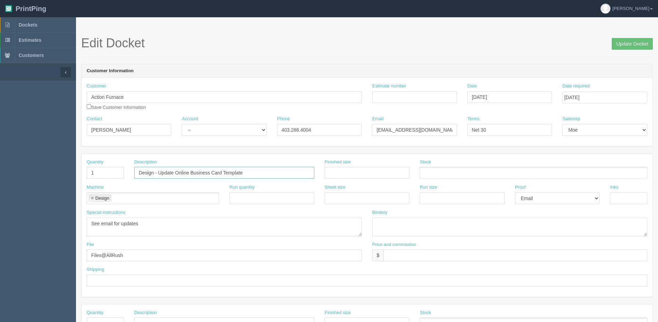
drag, startPoint x: 190, startPoint y: 173, endPoint x: 223, endPoint y: 177, distance: 32.6
click at [223, 177] on input "Design - Update Online Business Card Template" at bounding box center [224, 173] width 180 height 12
type input "Design - Update Online Apparel Website"
drag, startPoint x: 144, startPoint y: 226, endPoint x: 65, endPoint y: 226, distance: 79.1
click at [65, 226] on section "Dockets Estimates Customers" at bounding box center [329, 322] width 658 height 610
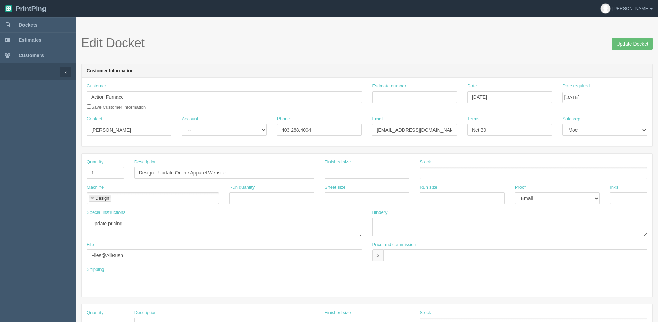
type textarea "Update pricing"
click at [634, 49] on input "Update Docket" at bounding box center [632, 44] width 41 height 12
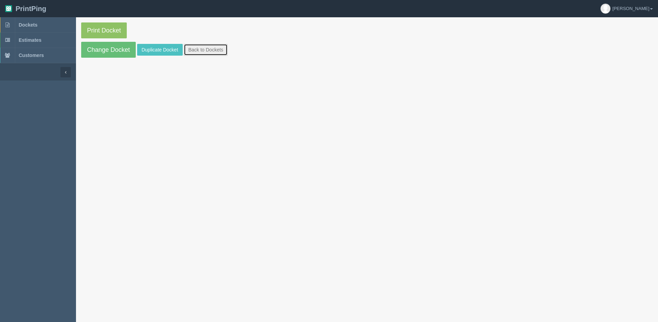
click at [199, 48] on link "Back to Dockets" at bounding box center [206, 50] width 44 height 12
